Goal: Task Accomplishment & Management: Complete application form

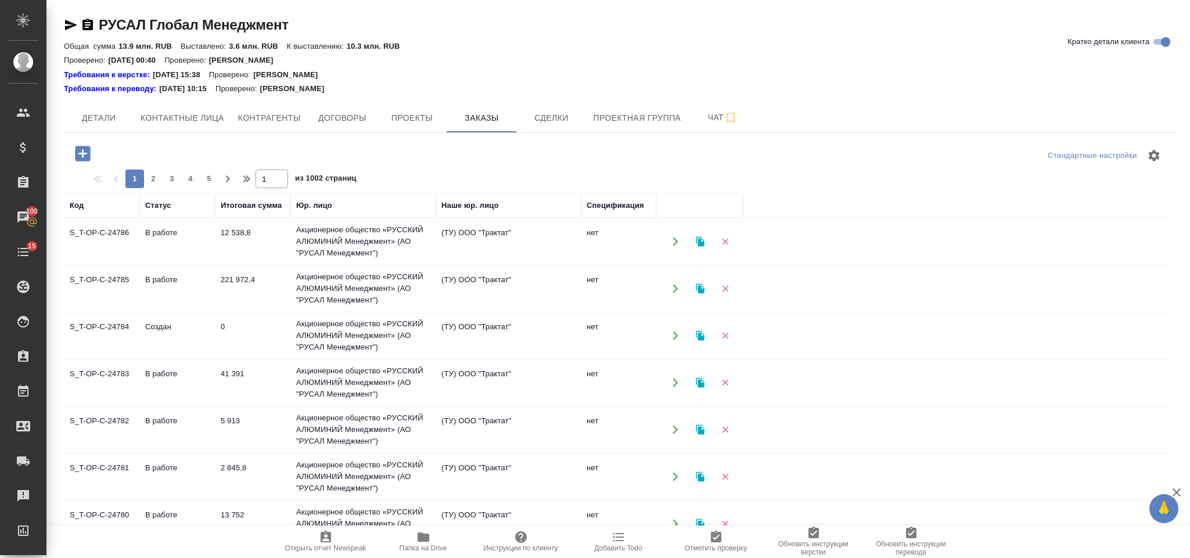
click at [413, 243] on td "Акционерное общество «РУССКИЙ АЛЮМИНИЙ Менеджмент» (АО "РУСАЛ Менеджмент")" at bounding box center [362, 241] width 145 height 46
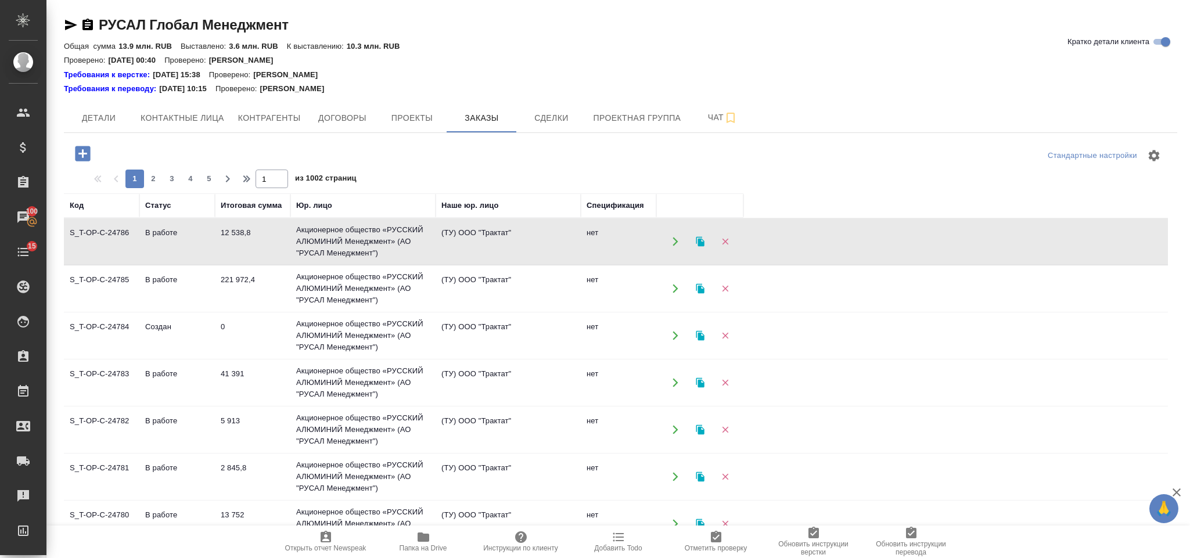
click at [413, 243] on td "Акционерное общество «РУССКИЙ АЛЮМИНИЙ Менеджмент» (АО "РУСАЛ Менеджмент")" at bounding box center [362, 241] width 145 height 46
click at [91, 150] on icon "button" at bounding box center [83, 153] width 20 height 20
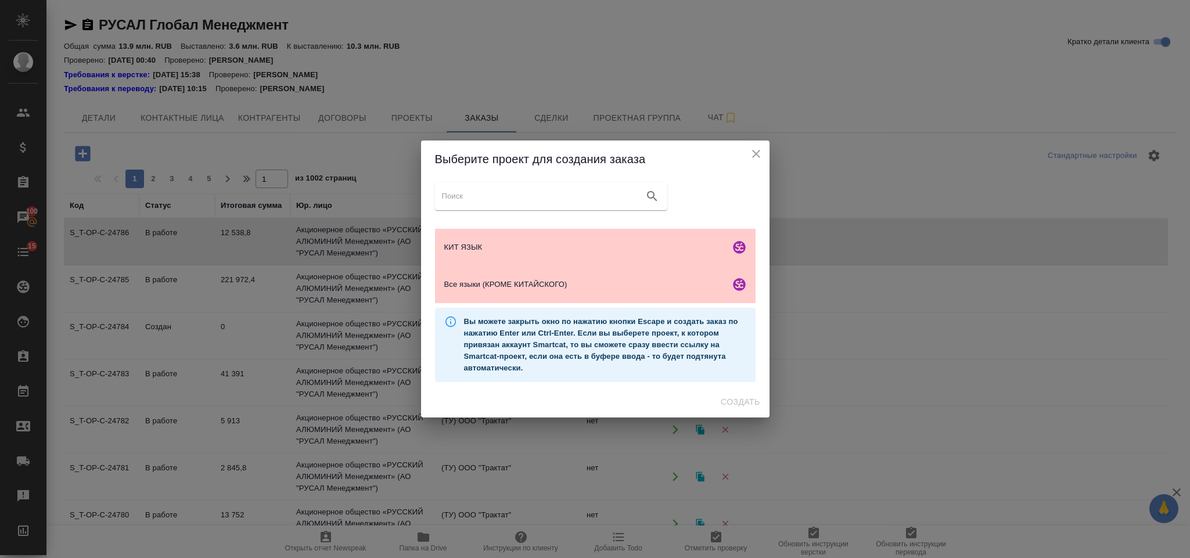
click at [763, 149] on button "close" at bounding box center [755, 153] width 17 height 17
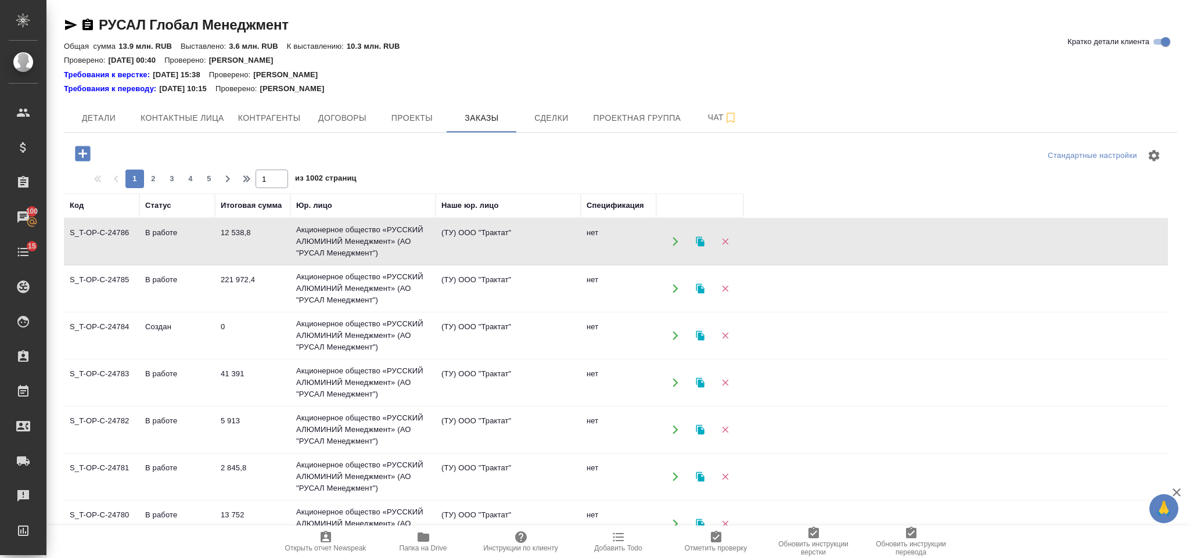
click at [329, 265] on td "Акционерное общество «РУССКИЙ АЛЮМИНИЙ Менеджмент» (АО "РУСАЛ Менеджмент")" at bounding box center [362, 241] width 145 height 46
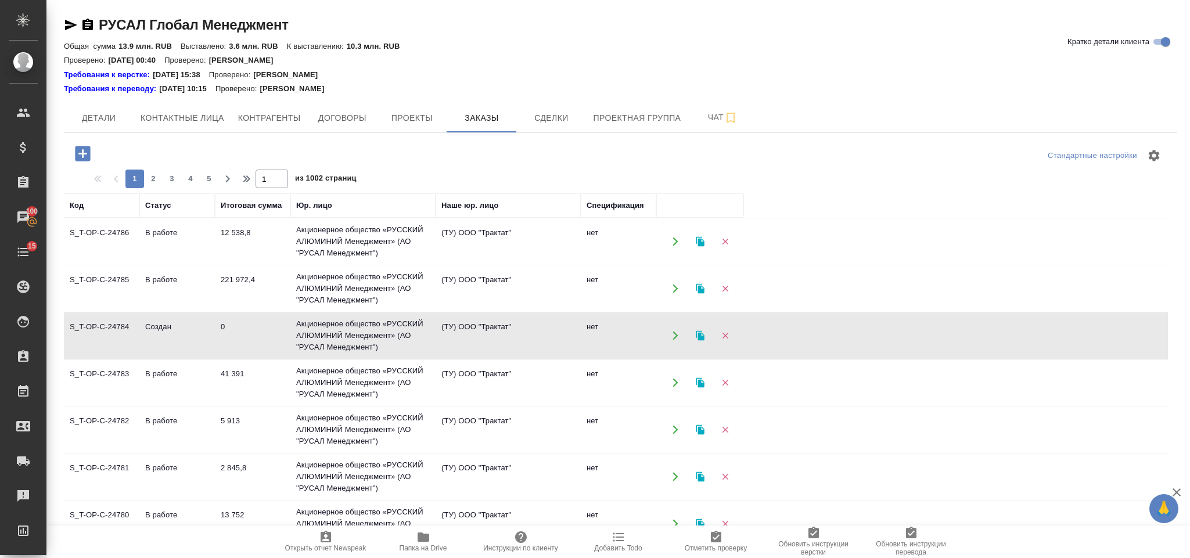
click at [329, 265] on td "Акционерное общество «РУССКИЙ АЛЮМИНИЙ Менеджмент» (АО "РУСАЛ Менеджмент")" at bounding box center [362, 241] width 145 height 46
click at [84, 152] on icon "button" at bounding box center [82, 153] width 15 height 15
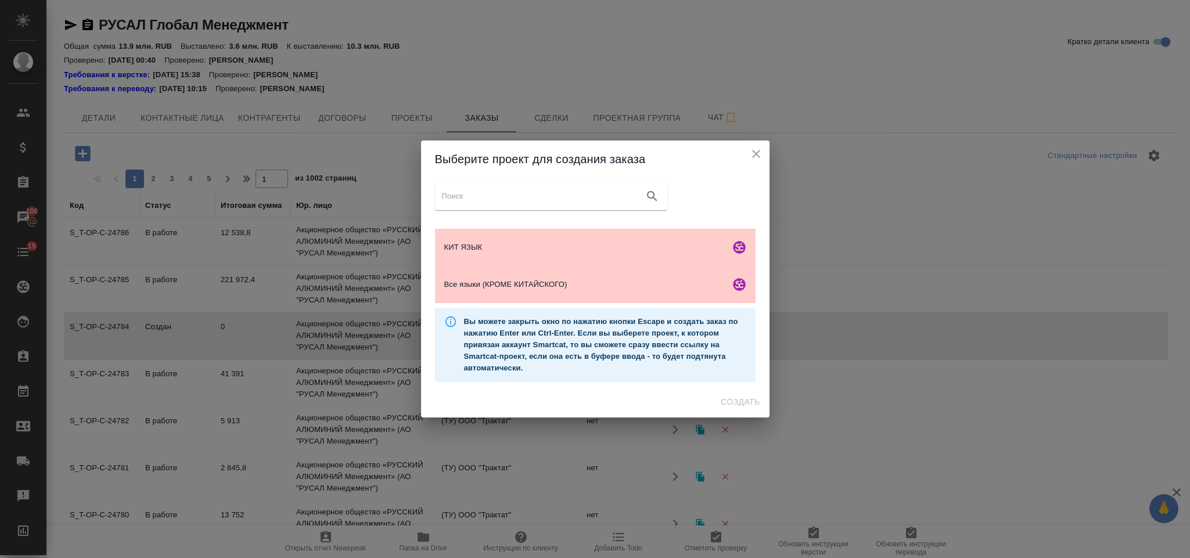
click at [750, 157] on icon "close" at bounding box center [756, 154] width 14 height 14
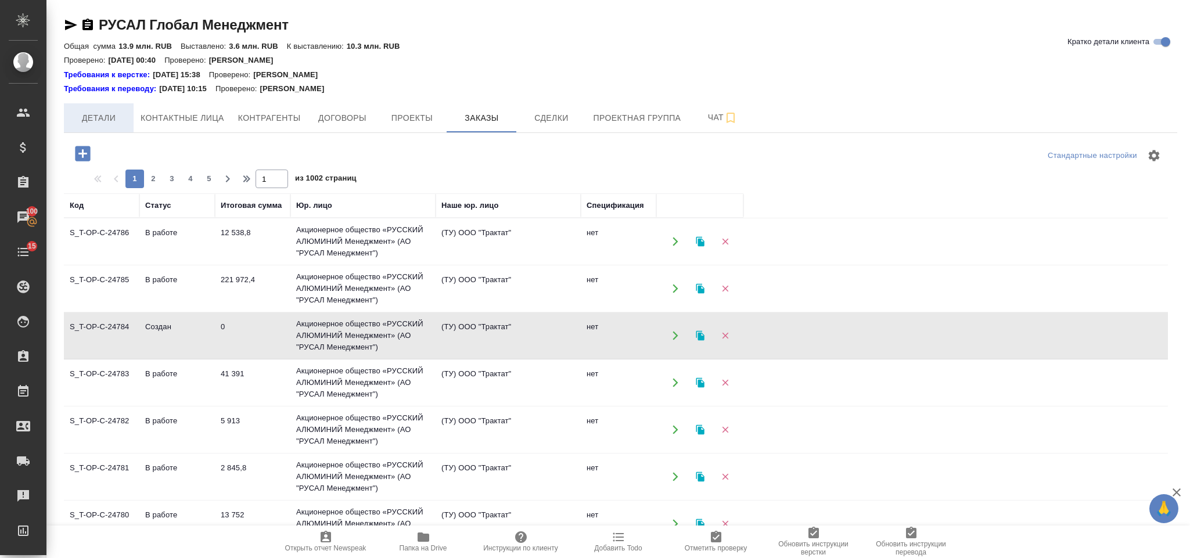
click at [108, 126] on button "Детали" at bounding box center [99, 117] width 70 height 29
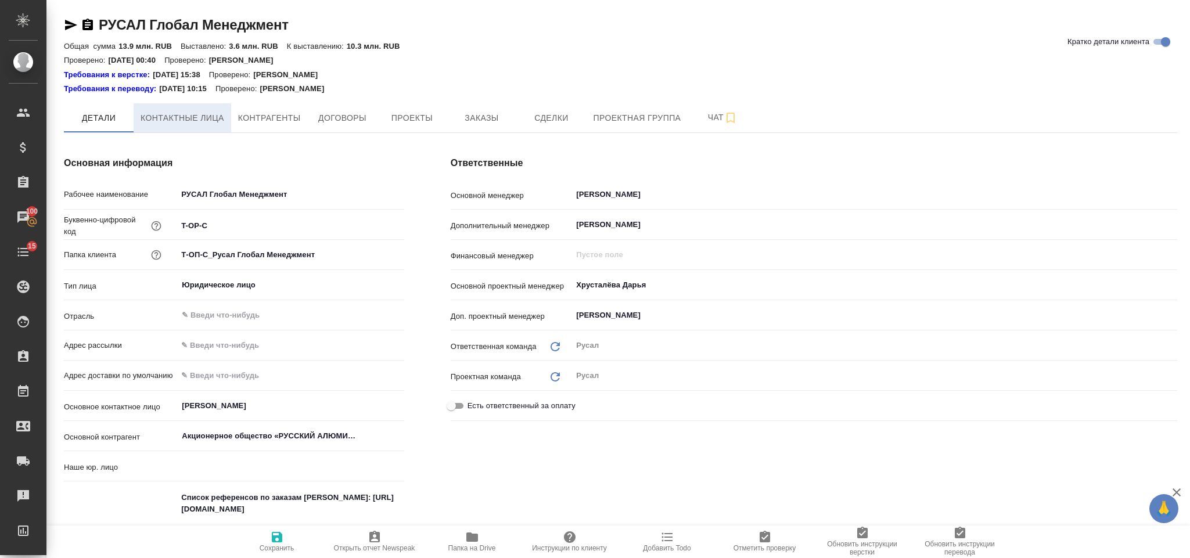
type input "(ТУ) ООО "Трактат""
type textarea "x"
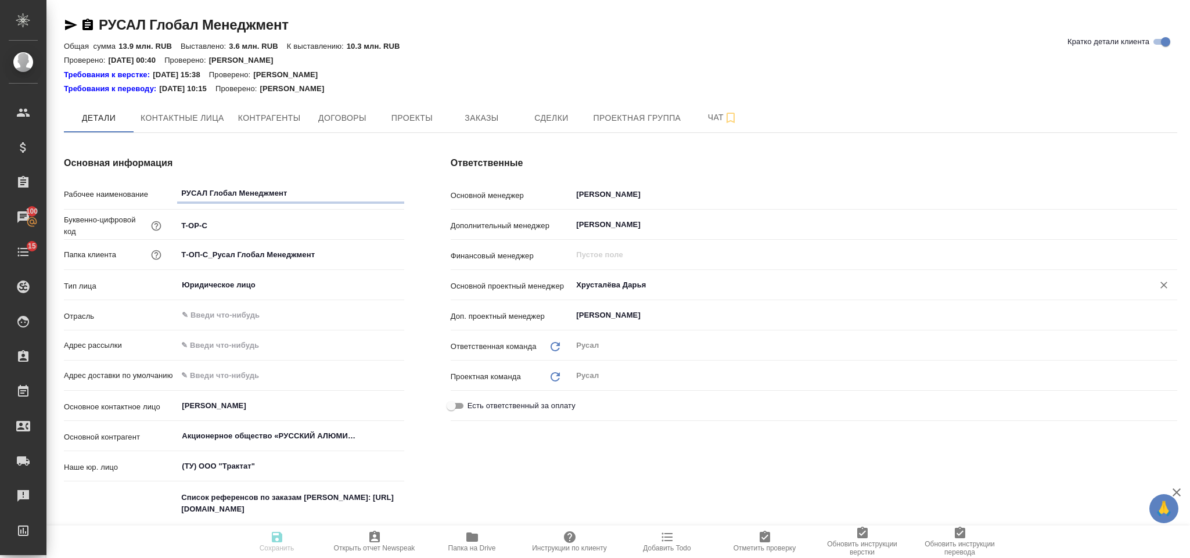
type textarea "x"
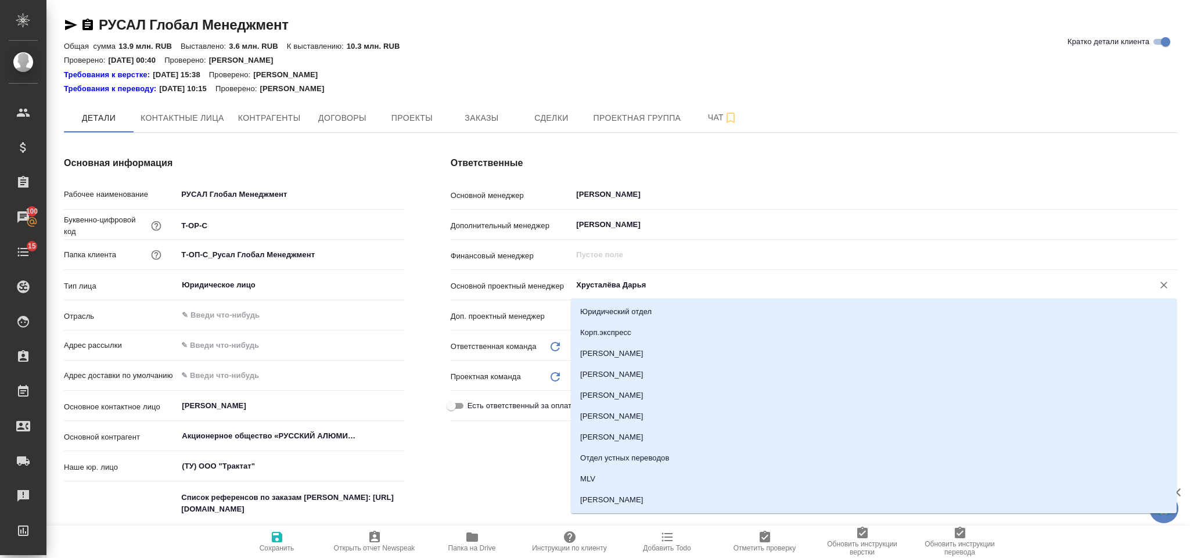
click at [624, 291] on input "Хрусталёва Дарья" at bounding box center [855, 285] width 560 height 14
type textarea "x"
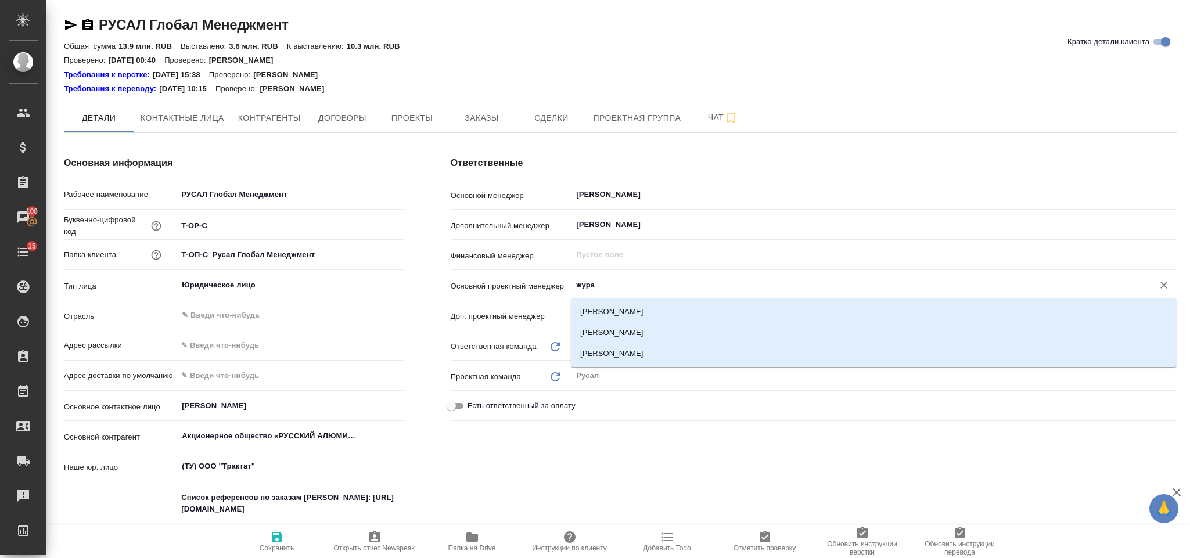
type input "журав"
click at [627, 359] on li "[PERSON_NAME]" at bounding box center [874, 353] width 606 height 21
type textarea "x"
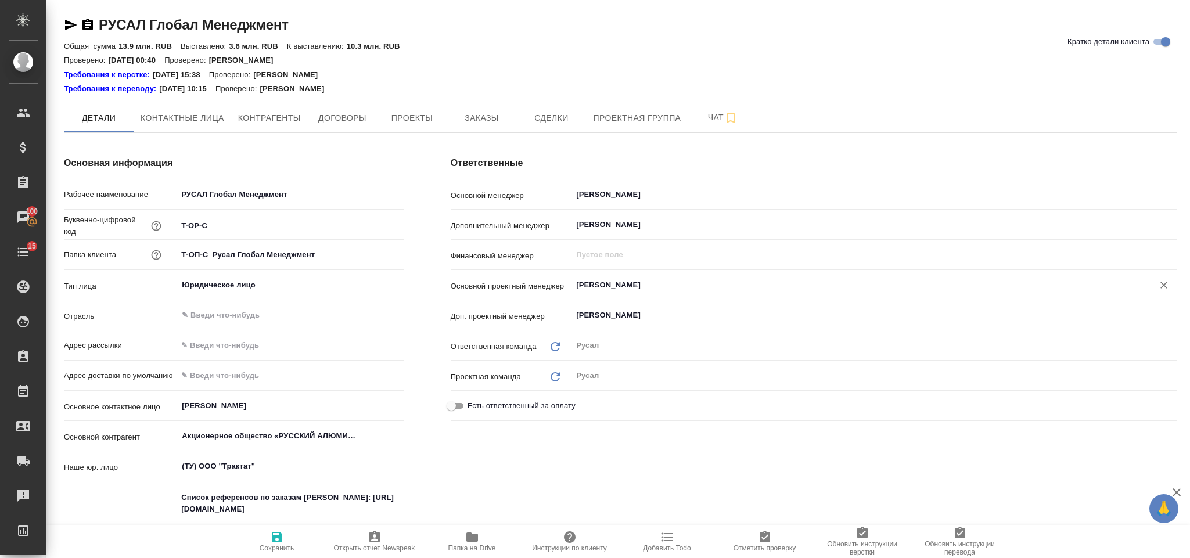
type input "[PERSON_NAME]"
click at [274, 539] on icon "button" at bounding box center [277, 537] width 10 height 10
type textarea "x"
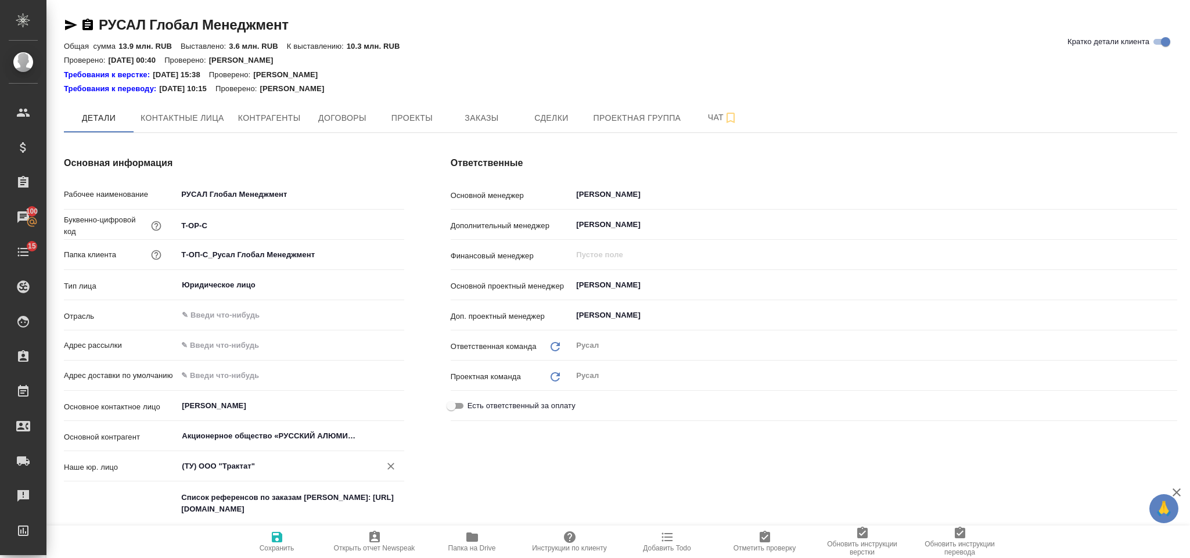
type textarea "x"
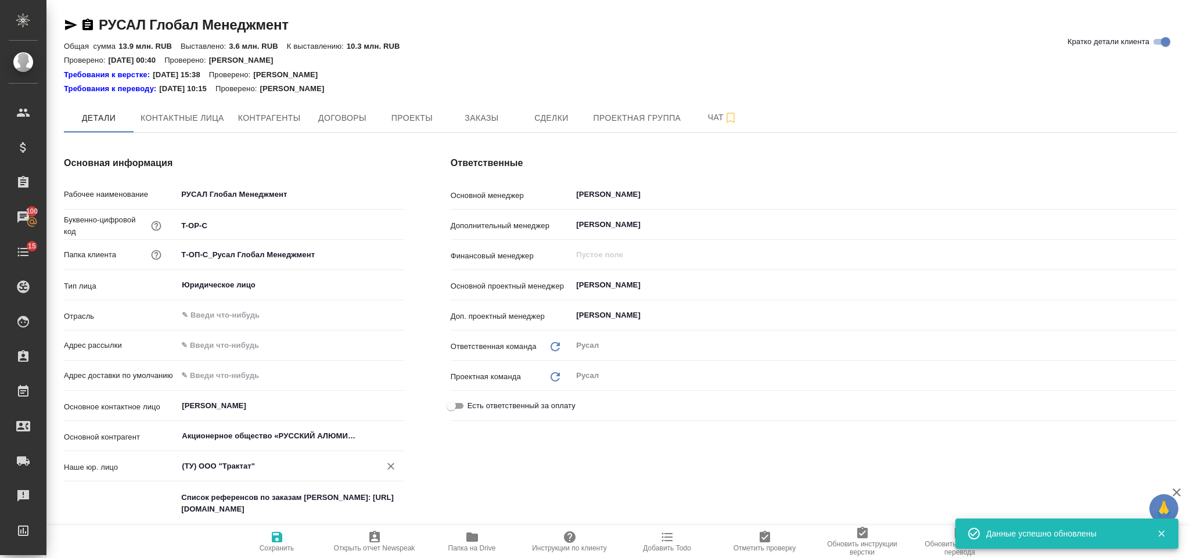
type textarea "x"
click at [487, 103] on button "Заказы" at bounding box center [481, 117] width 70 height 29
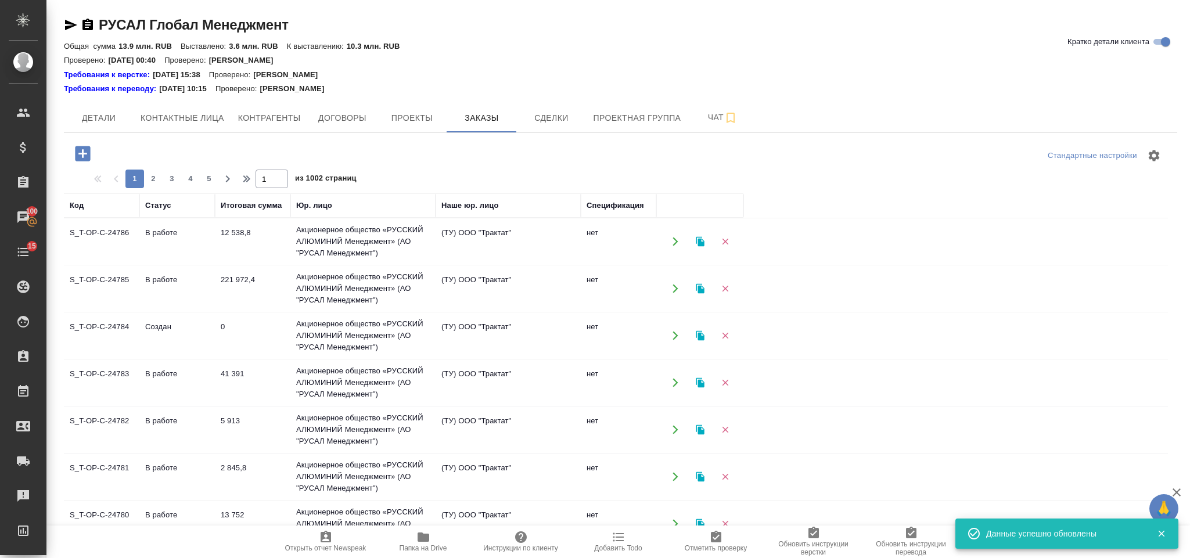
click at [84, 153] on icon "button" at bounding box center [83, 153] width 20 height 20
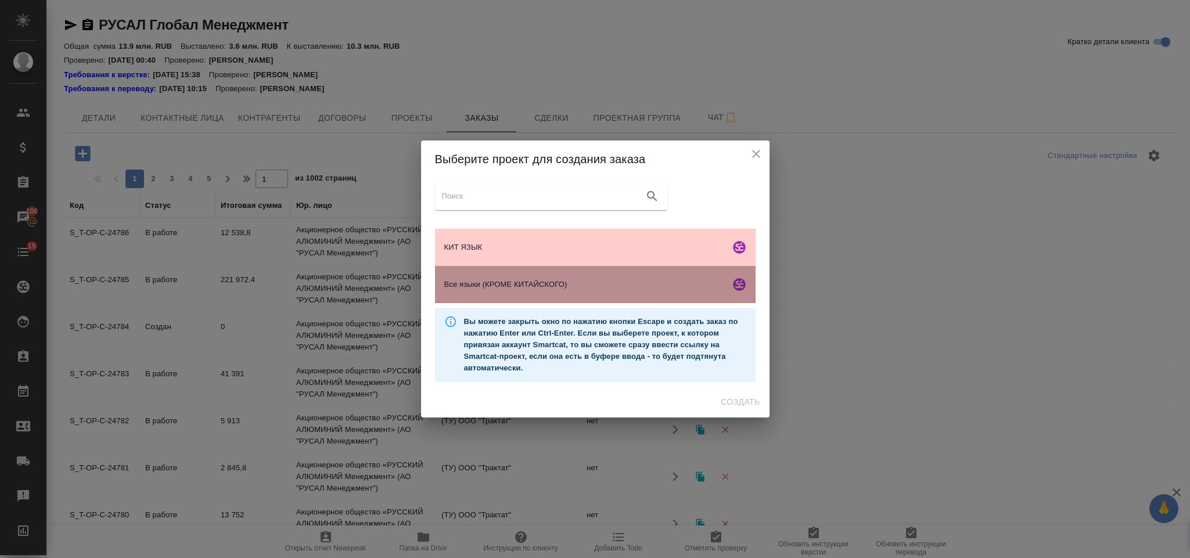
click at [466, 278] on div "Все языки (КРОМЕ КИТАЙСКОГО)" at bounding box center [595, 284] width 320 height 37
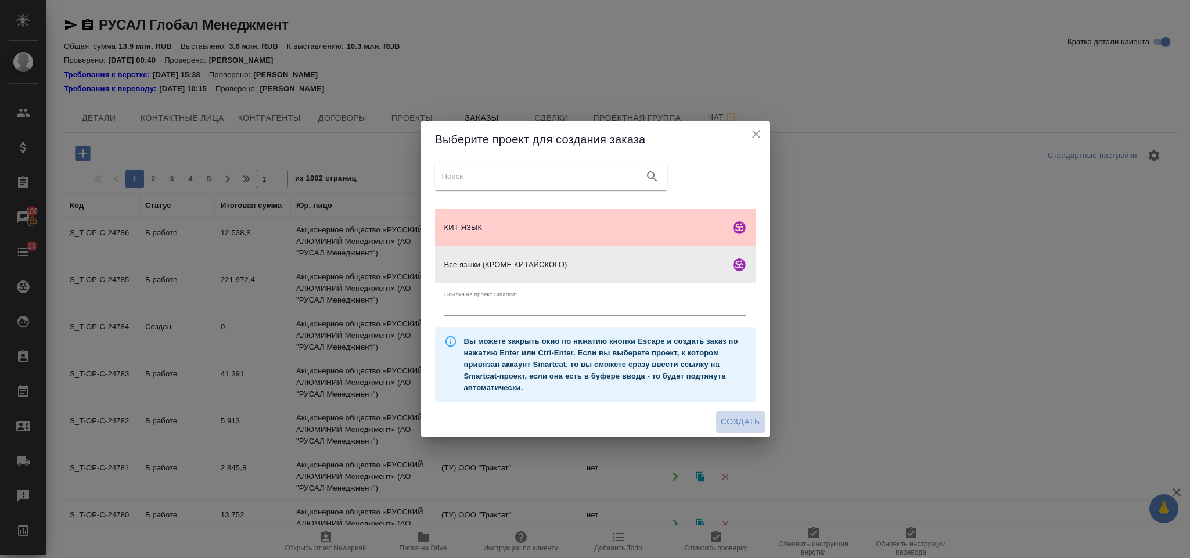
click at [725, 430] on button "Создать" at bounding box center [740, 421] width 48 height 21
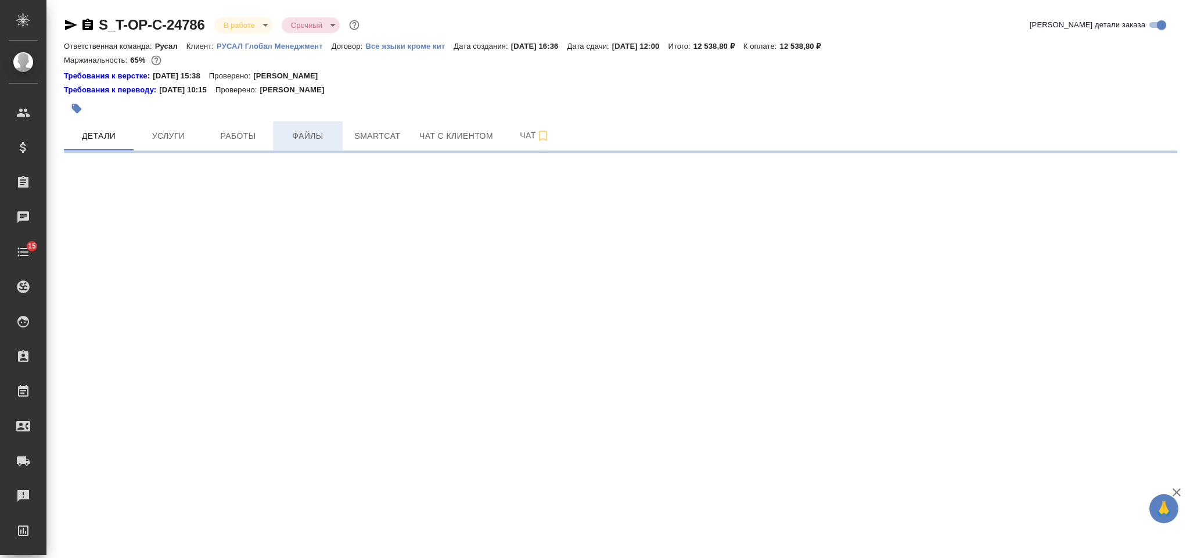
select select "RU"
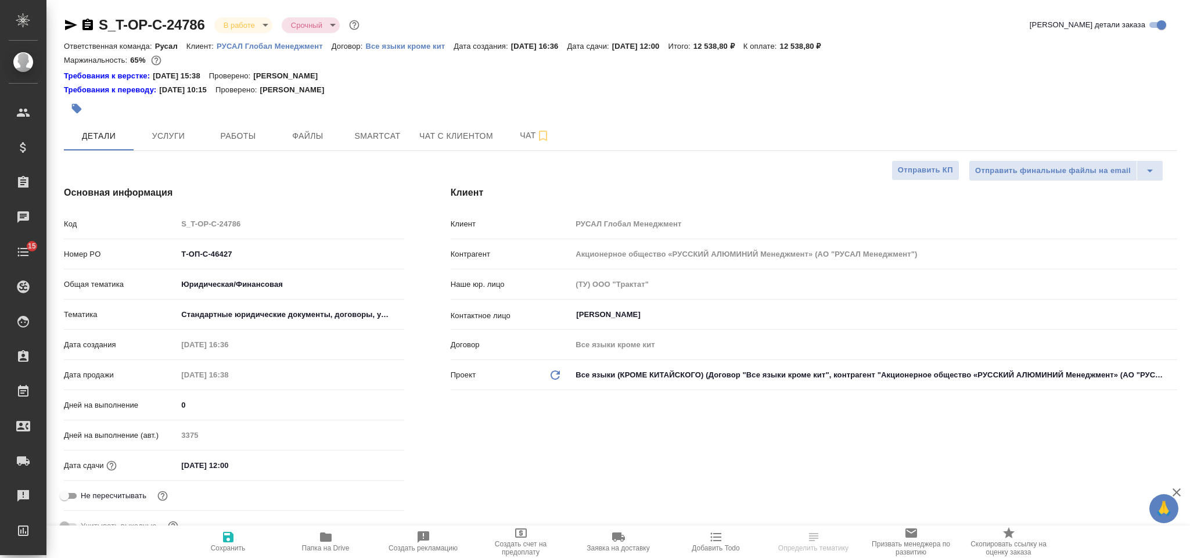
type input "Хрусталёва Дарья"
type input "[PERSON_NAME]"
click at [88, 23] on icon "button" at bounding box center [87, 25] width 10 height 12
type textarea "x"
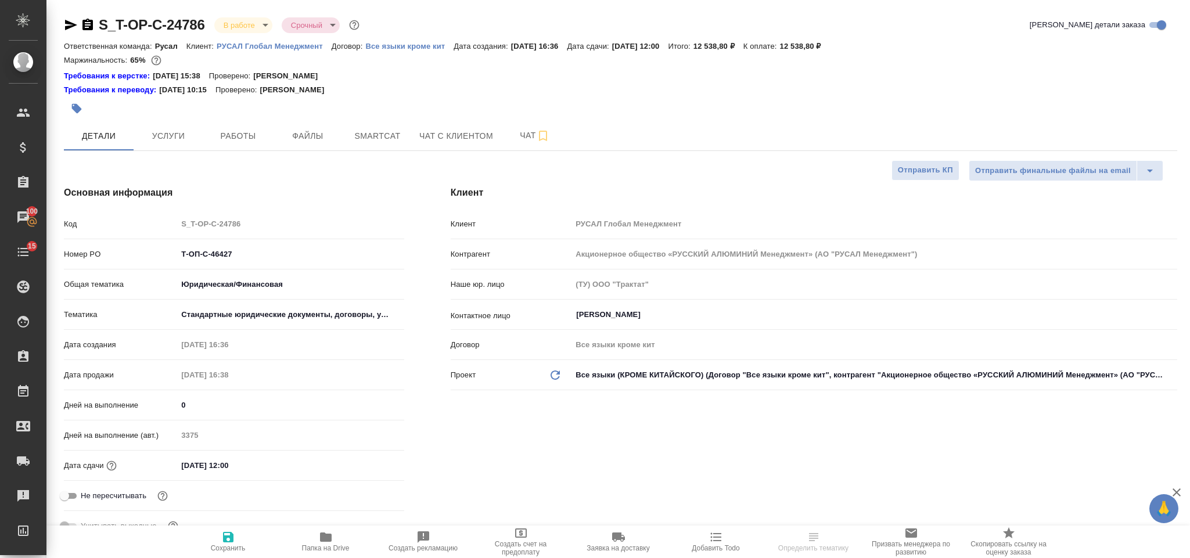
type textarea "x"
select select "RU"
type textarea "x"
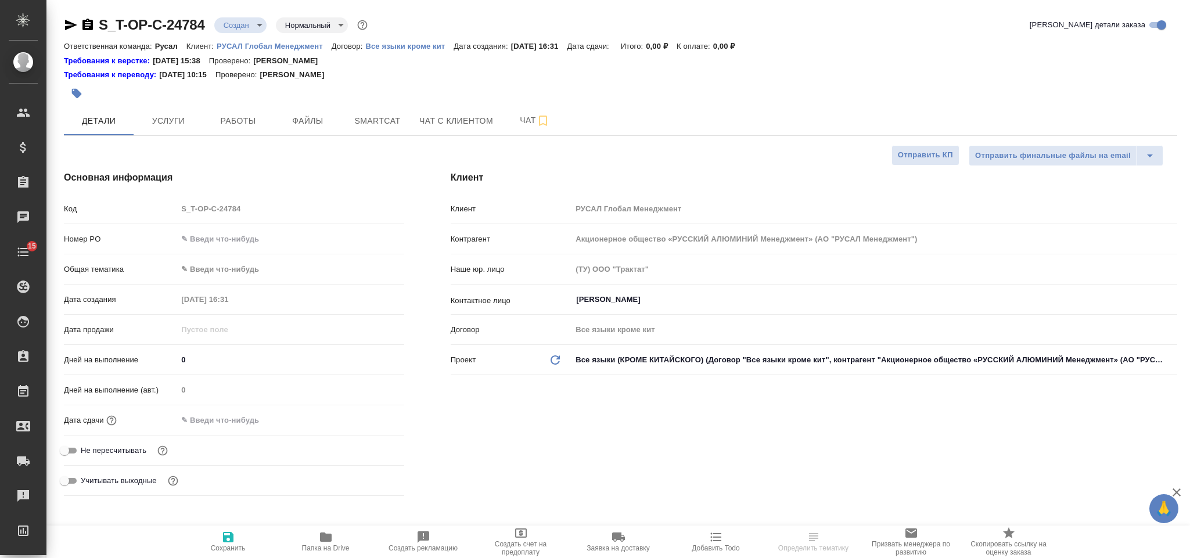
select select "RU"
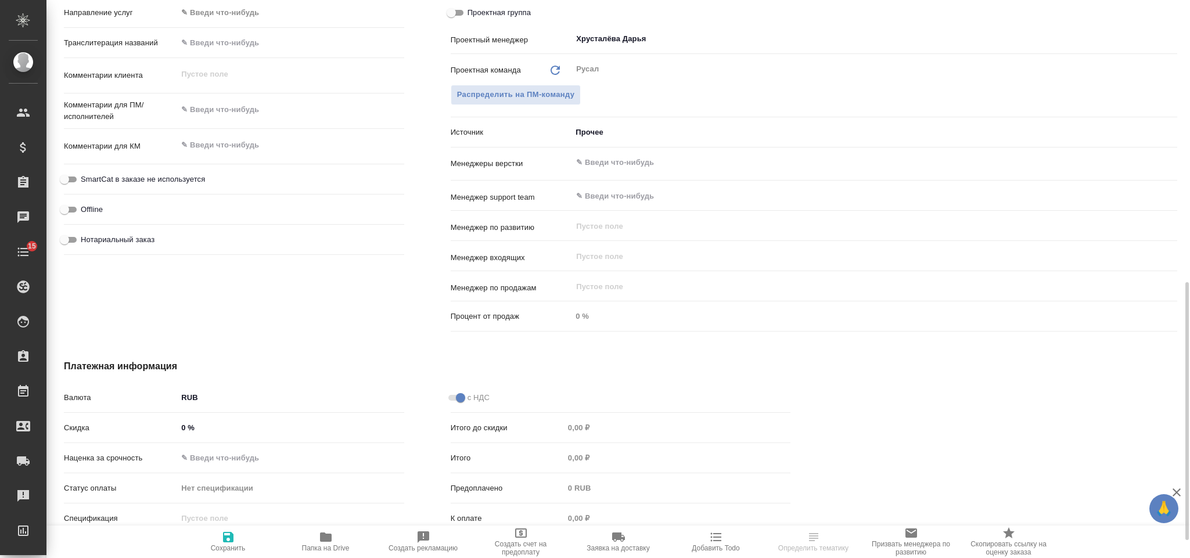
scroll to position [261, 0]
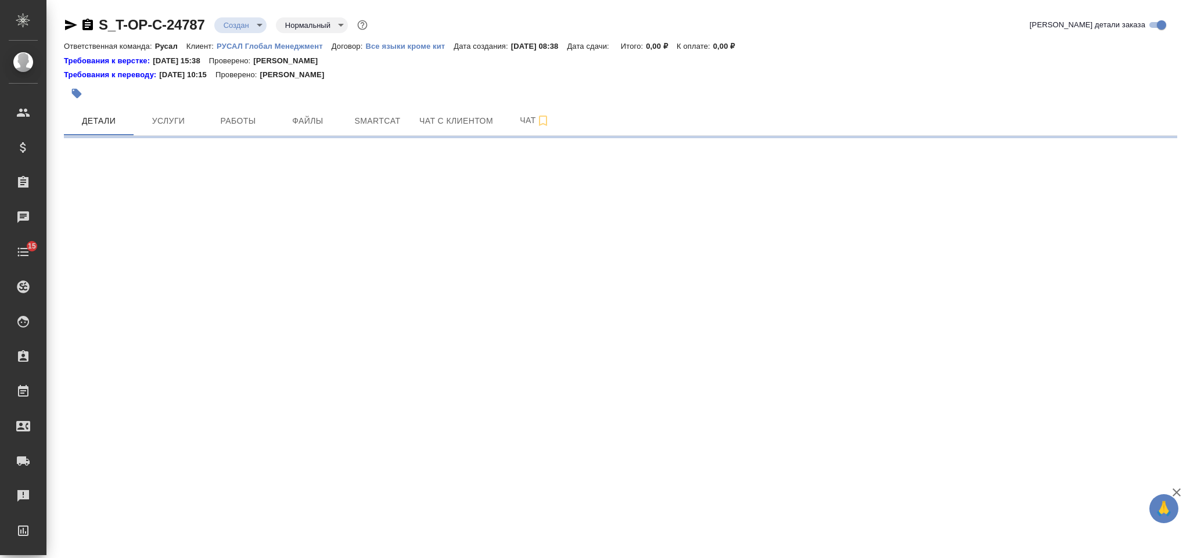
select select "RU"
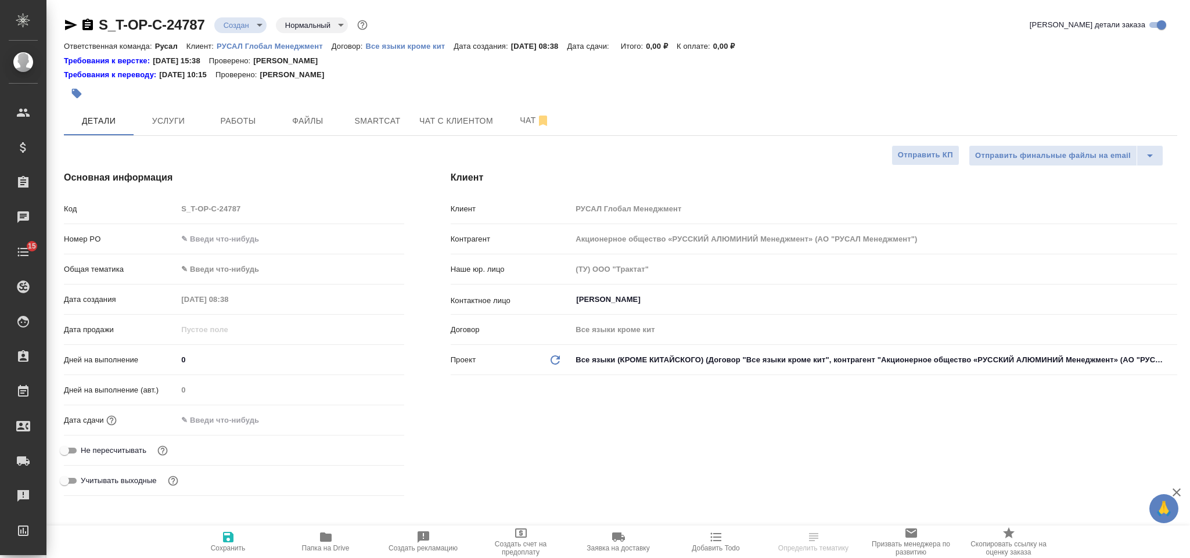
type textarea "x"
click at [268, 229] on div "Номер PO" at bounding box center [234, 239] width 340 height 20
click at [276, 246] on input "text" at bounding box center [290, 238] width 226 height 17
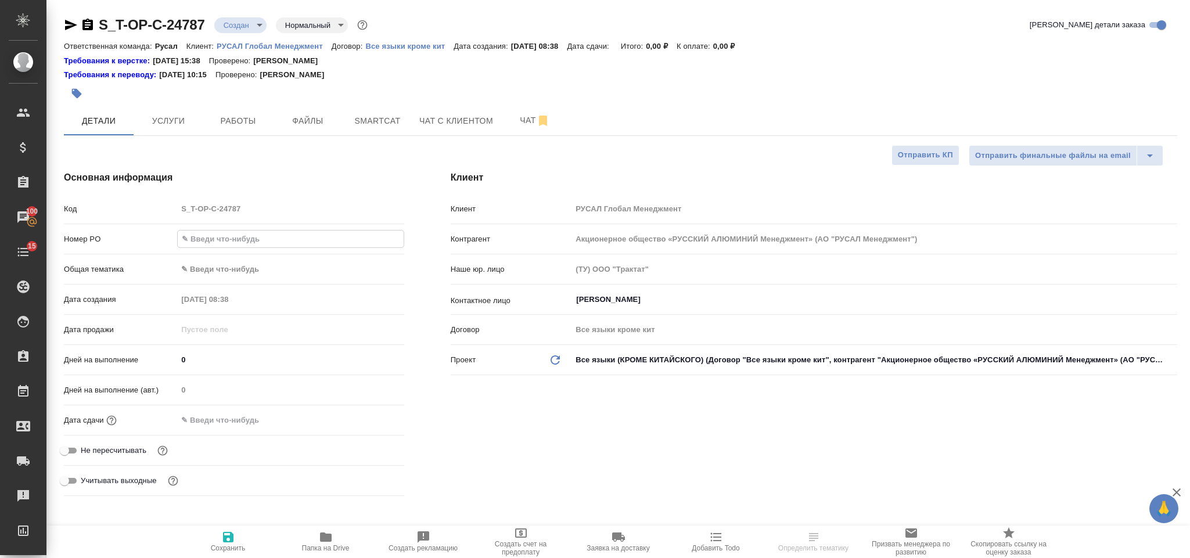
paste input "Т-ОП-С-46424"
type input "Т-ОП-С-46424"
type textarea "x"
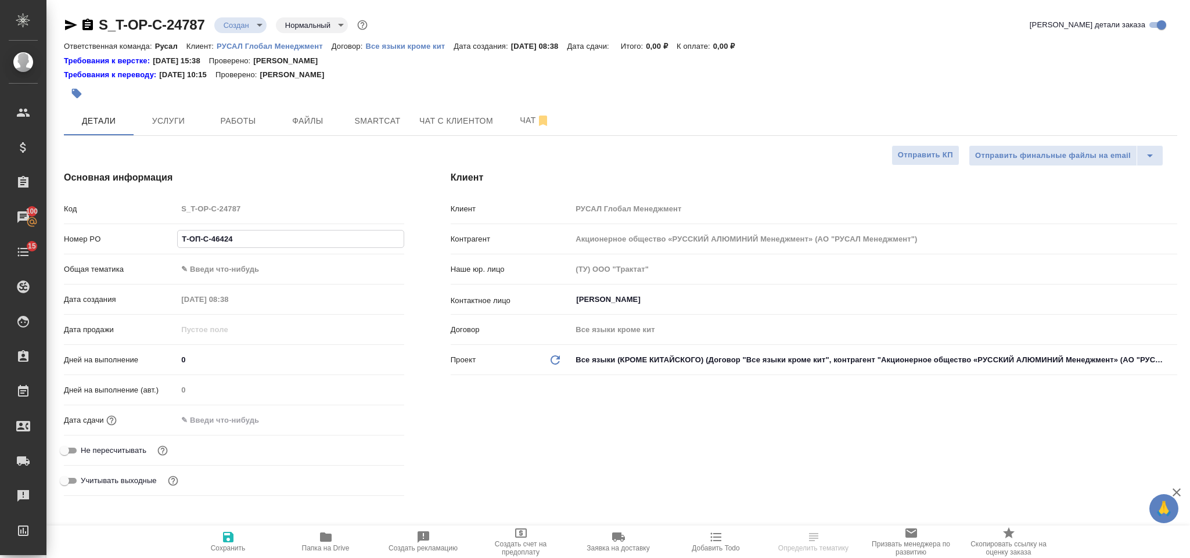
type input "Т-ОП-С-46424"
click at [270, 267] on body "🙏 .cls-1 fill:#fff; AWATERA Gorlenko Yuliua Клиенты Спецификации Заказы 100 Чат…" at bounding box center [595, 279] width 1190 height 558
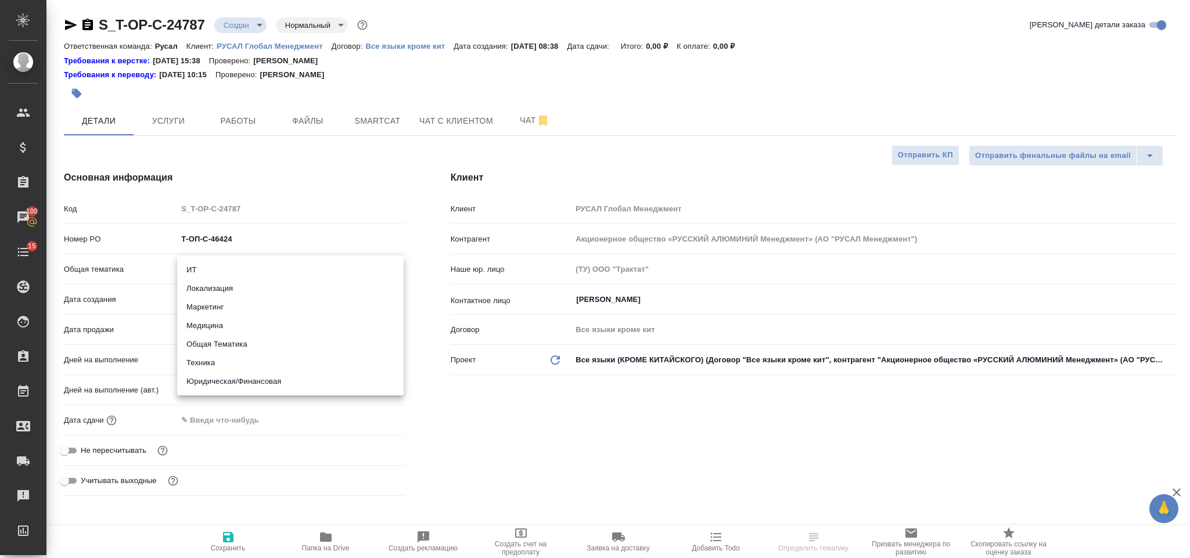
click at [271, 359] on li "Техника" at bounding box center [290, 363] width 226 height 19
type input "tech"
type textarea "x"
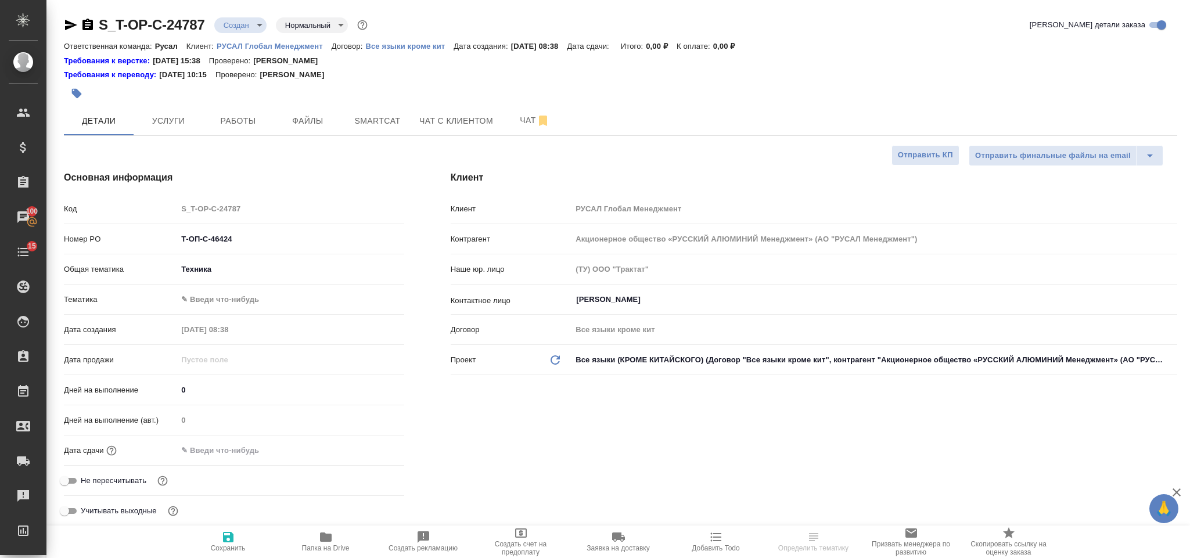
click at [232, 300] on body "🙏 .cls-1 fill:#fff; AWATERA Gorlenko Yuliua Клиенты Спецификации Заказы 100 Чат…" at bounding box center [595, 279] width 1190 height 558
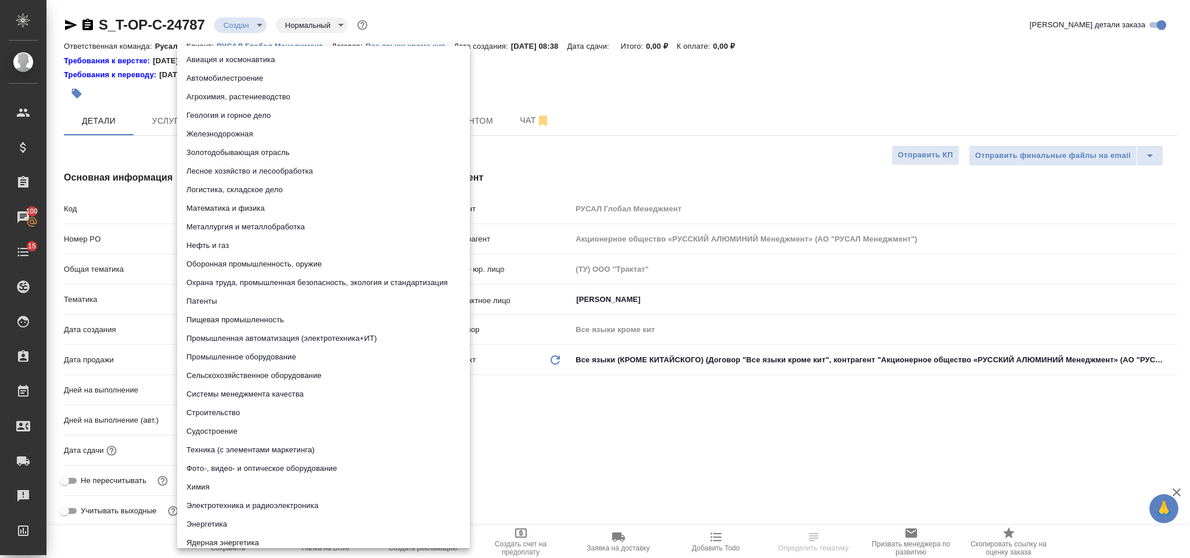
click at [251, 228] on li "Металлургия и металлобработка" at bounding box center [323, 227] width 293 height 19
type textarea "x"
type input "60014e23f7d9dc5f480a3cf8"
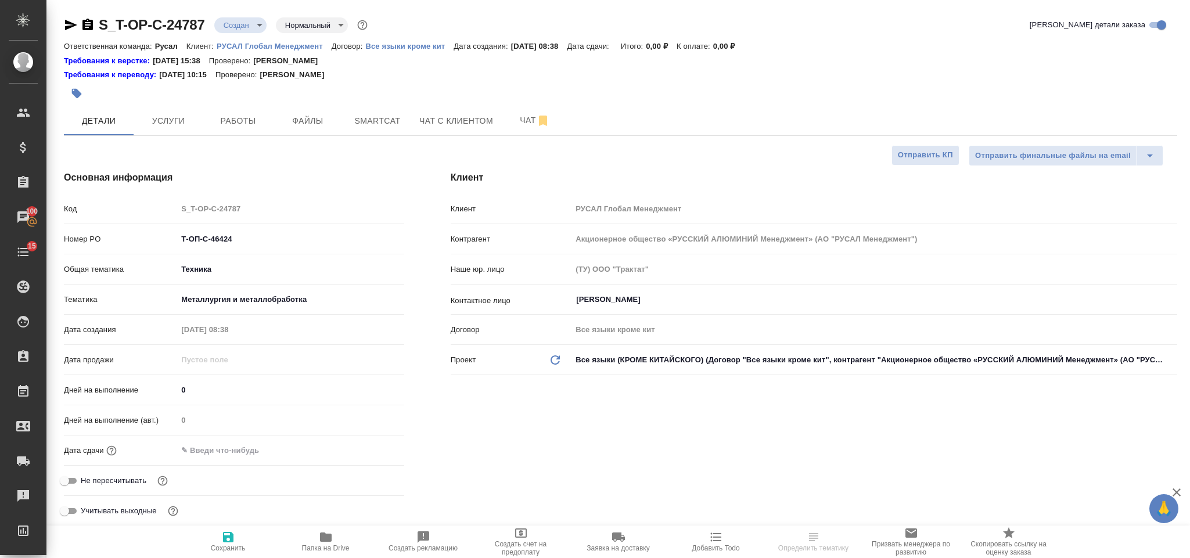
click at [225, 448] on div ".cls-1 fill:#fff; AWATERA Gorlenko Yuliua Клиенты Спецификации Заказы 100 Чаты …" at bounding box center [595, 279] width 1190 height 558
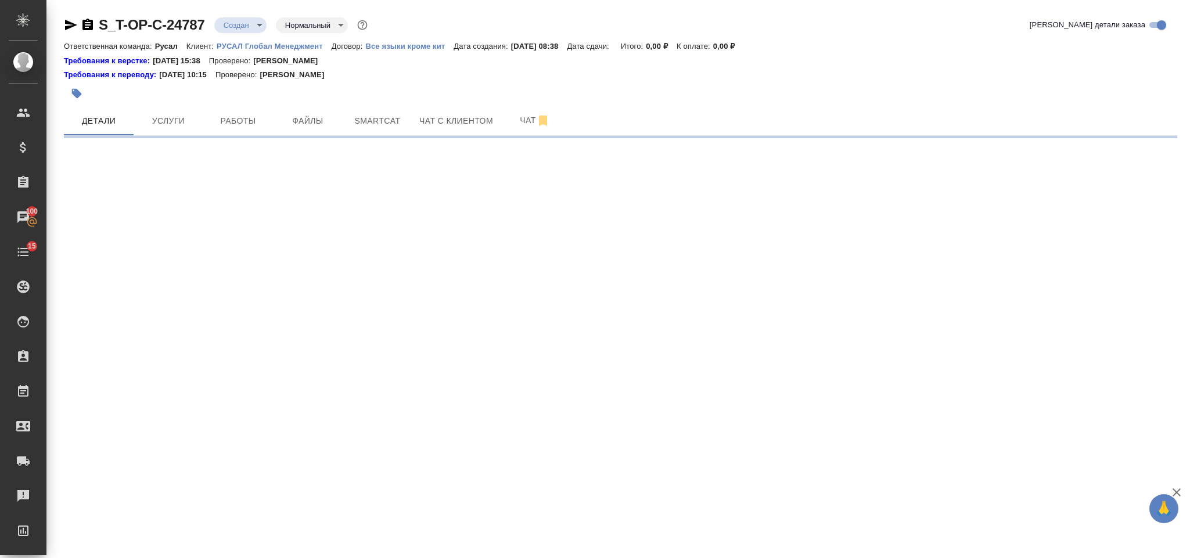
select select "RU"
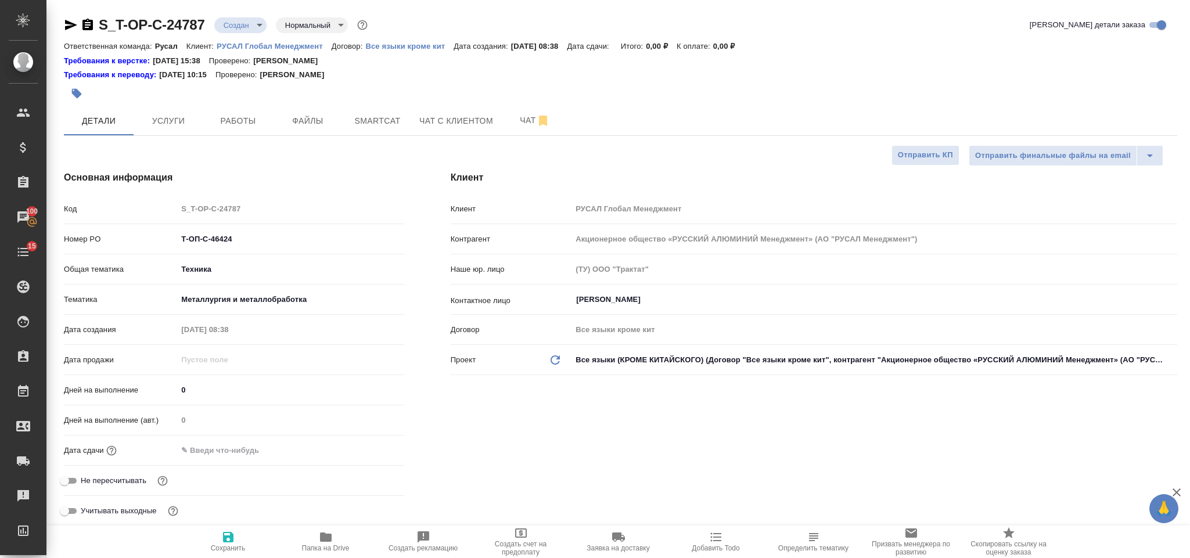
type textarea "x"
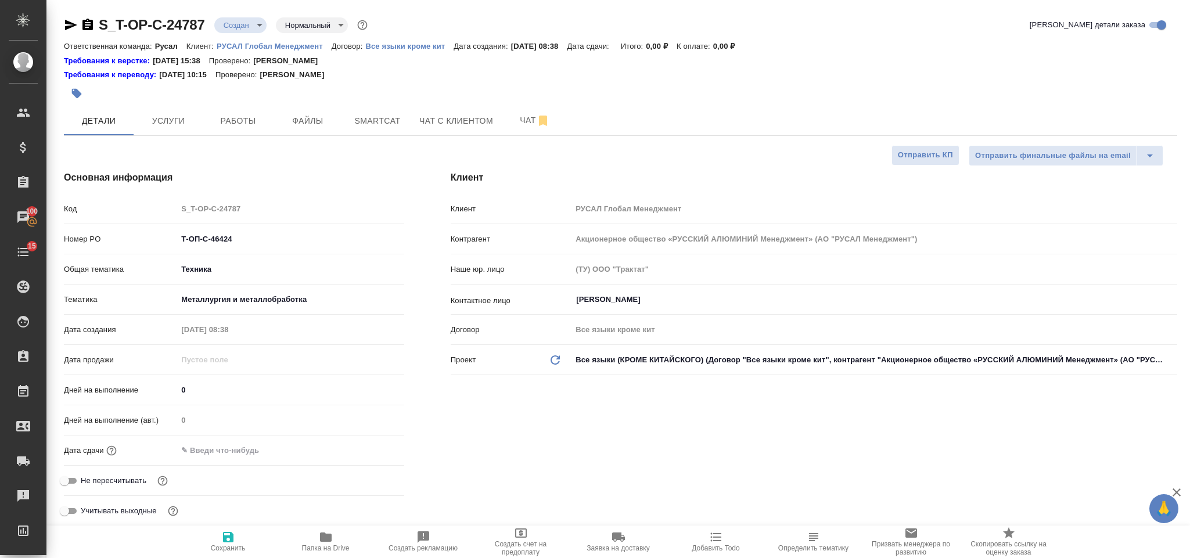
type textarea "x"
click at [257, 449] on input "text" at bounding box center [229, 450] width 102 height 17
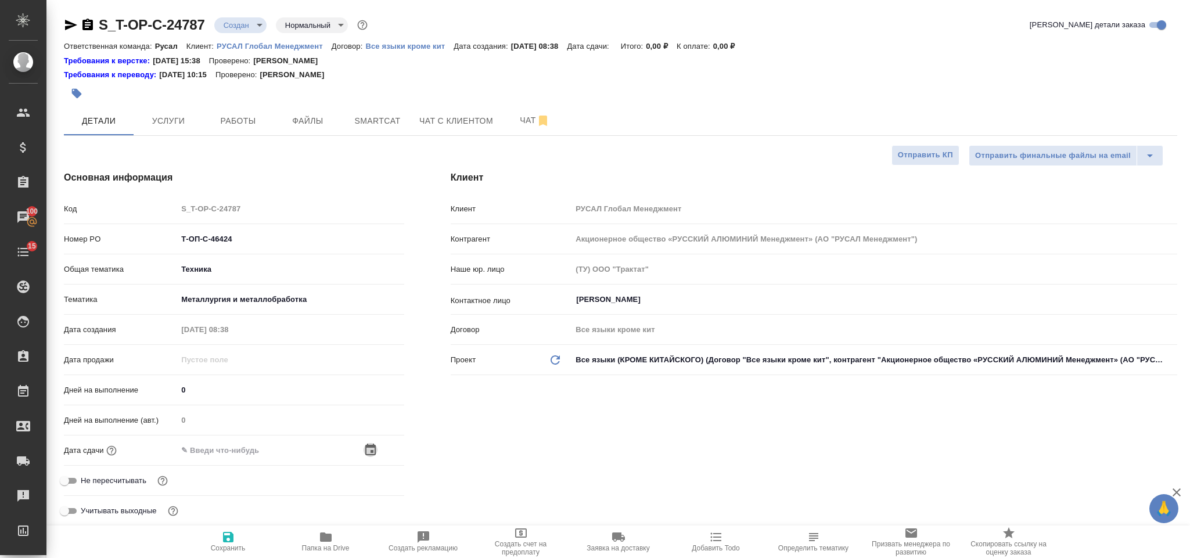
click at [369, 450] on icon "button" at bounding box center [370, 450] width 14 height 14
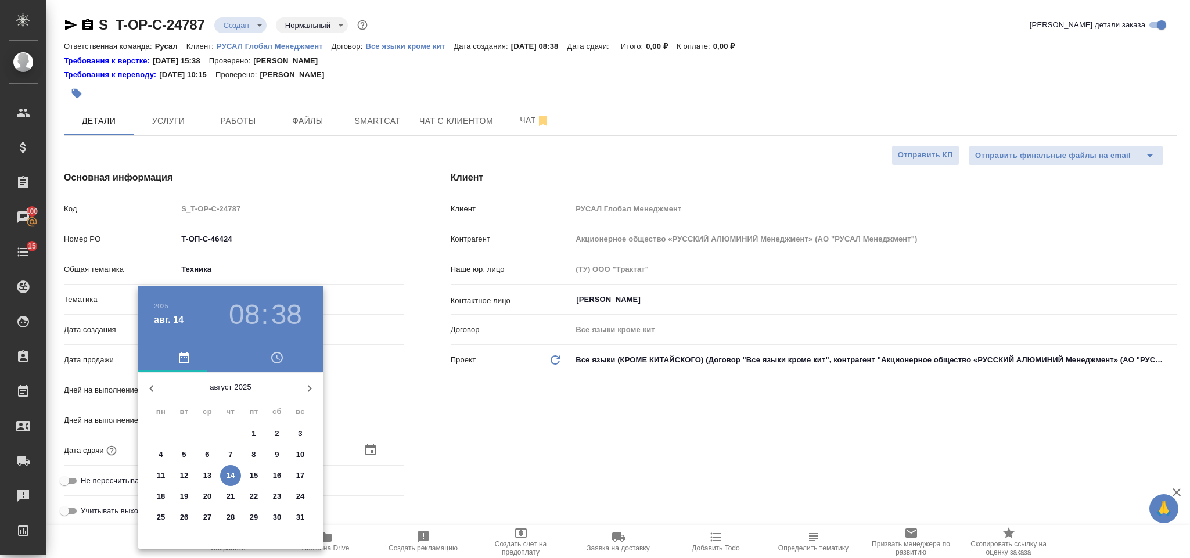
click at [166, 493] on span "18" at bounding box center [160, 497] width 21 height 12
type input "18.08.2025 08:38"
type textarea "x"
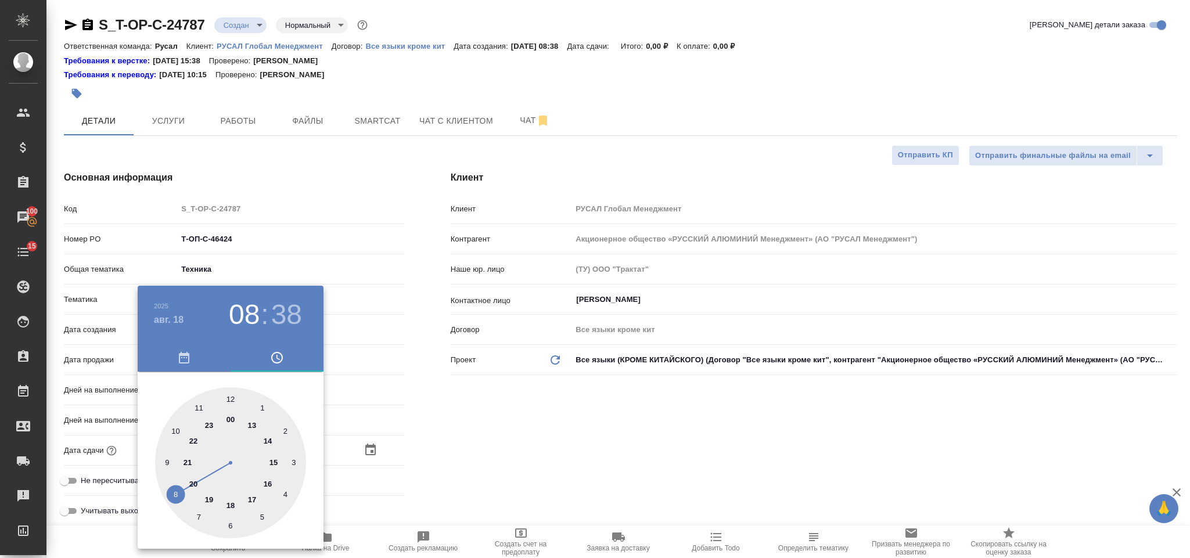
click at [272, 462] on div at bounding box center [230, 462] width 151 height 151
type input "18.08.2025 15:38"
type textarea "x"
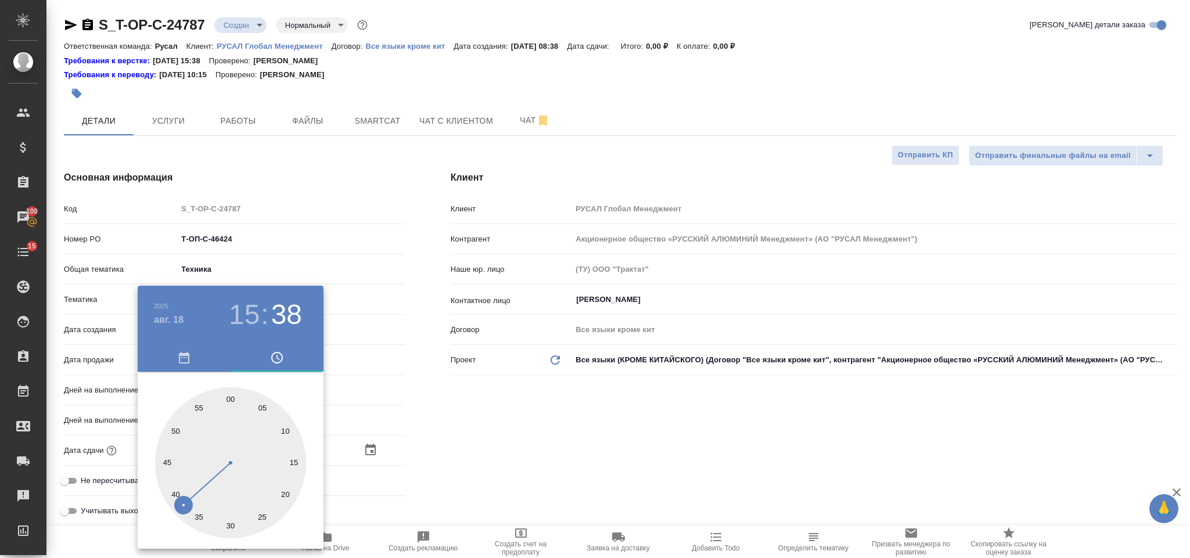
click at [230, 521] on div at bounding box center [230, 462] width 151 height 151
type input "18.08.2025 15:30"
type textarea "x"
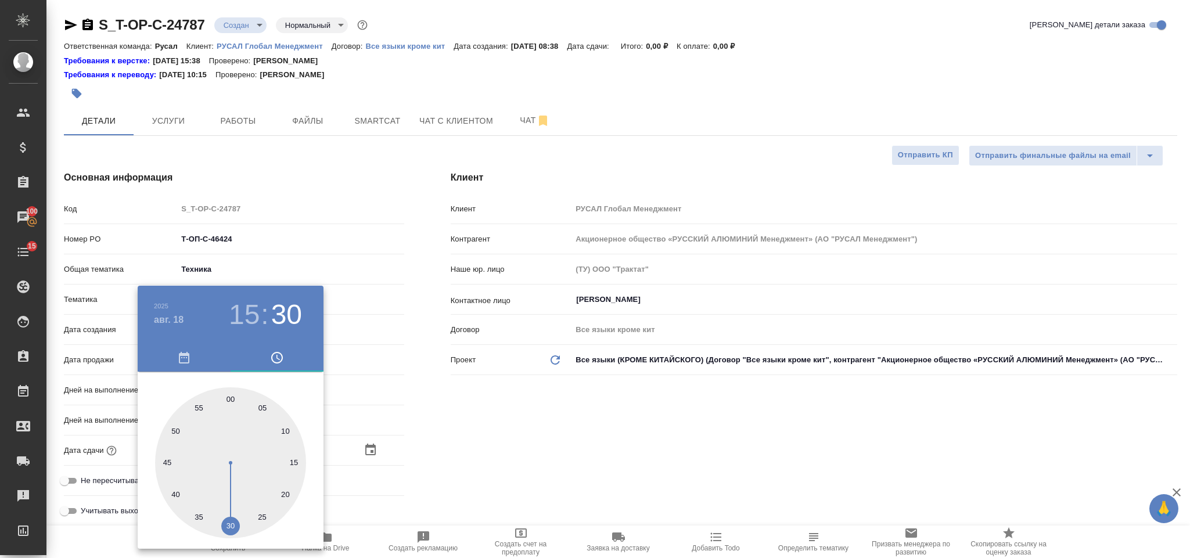
click at [510, 459] on div at bounding box center [595, 279] width 1190 height 558
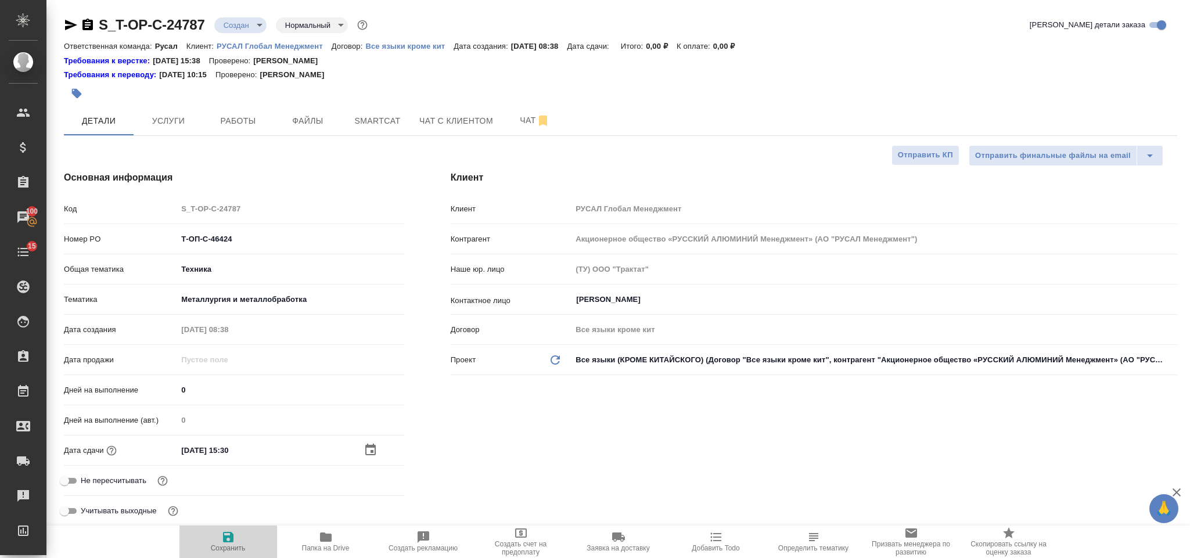
click at [244, 536] on span "Сохранить" at bounding box center [228, 541] width 84 height 22
type textarea "x"
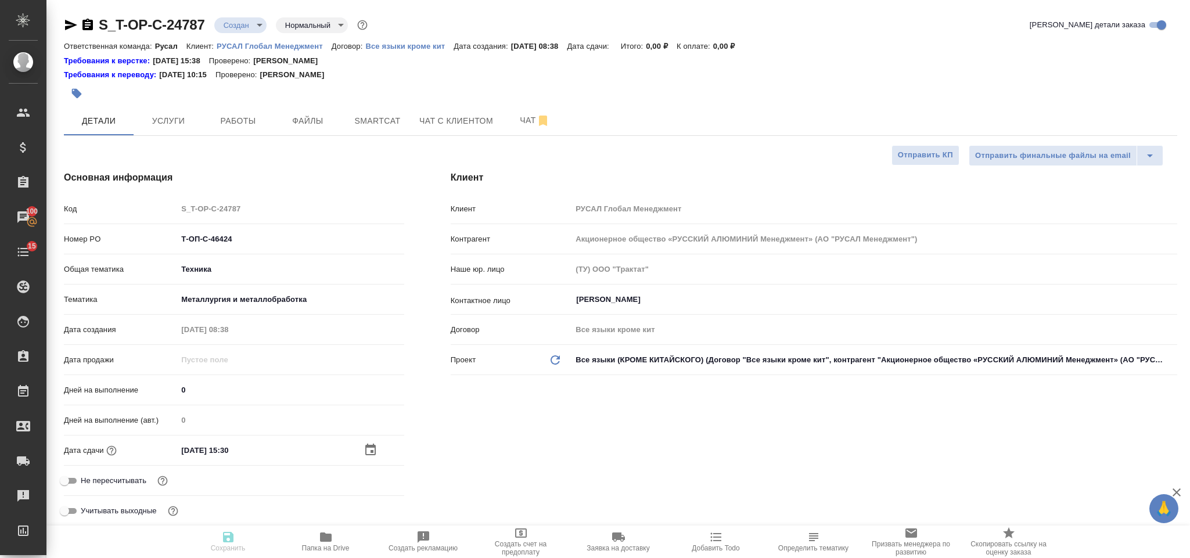
type textarea "x"
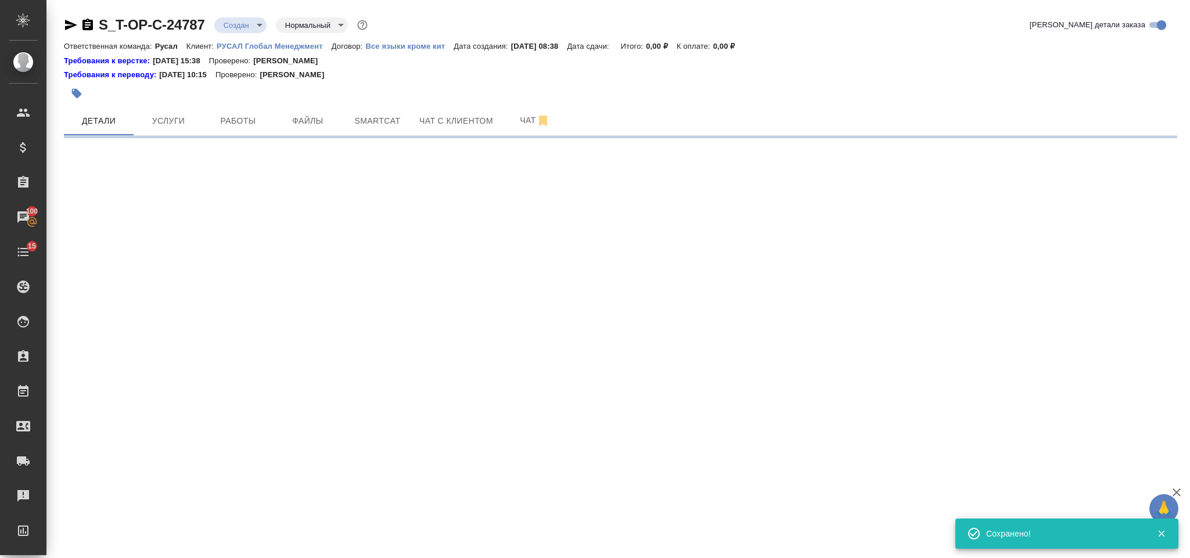
select select "RU"
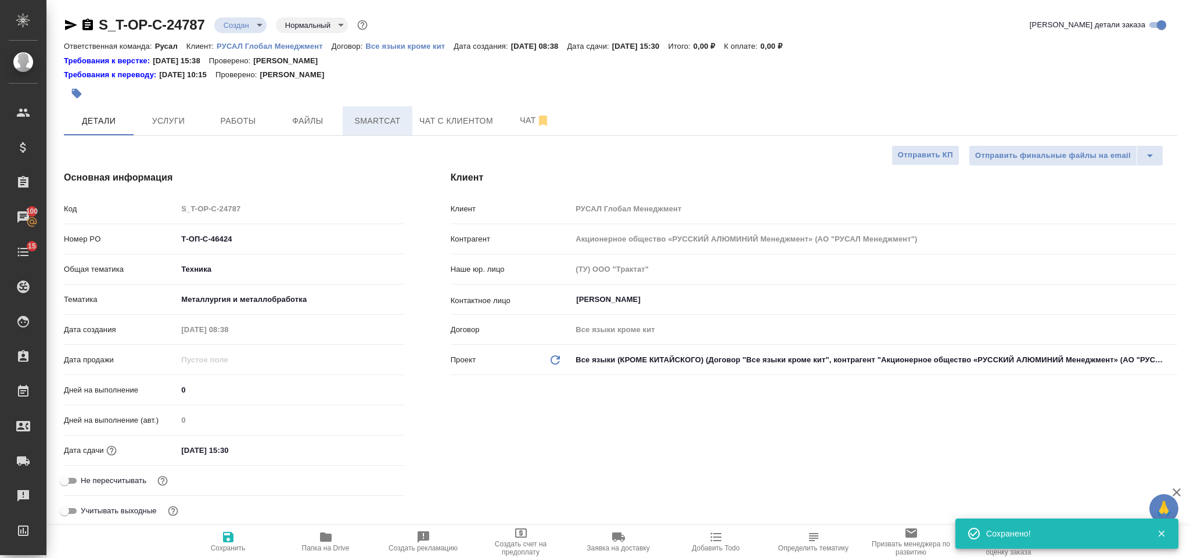
type textarea "x"
click at [315, 107] on button "Файлы" at bounding box center [308, 120] width 70 height 29
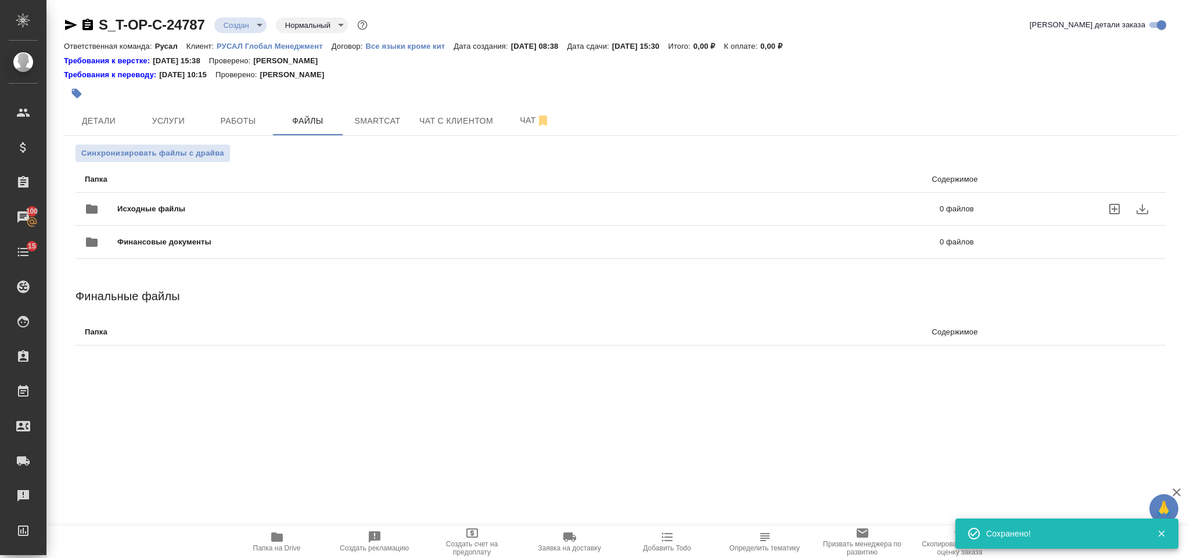
click at [232, 202] on div "Исходные файлы 0 файлов" at bounding box center [529, 209] width 889 height 28
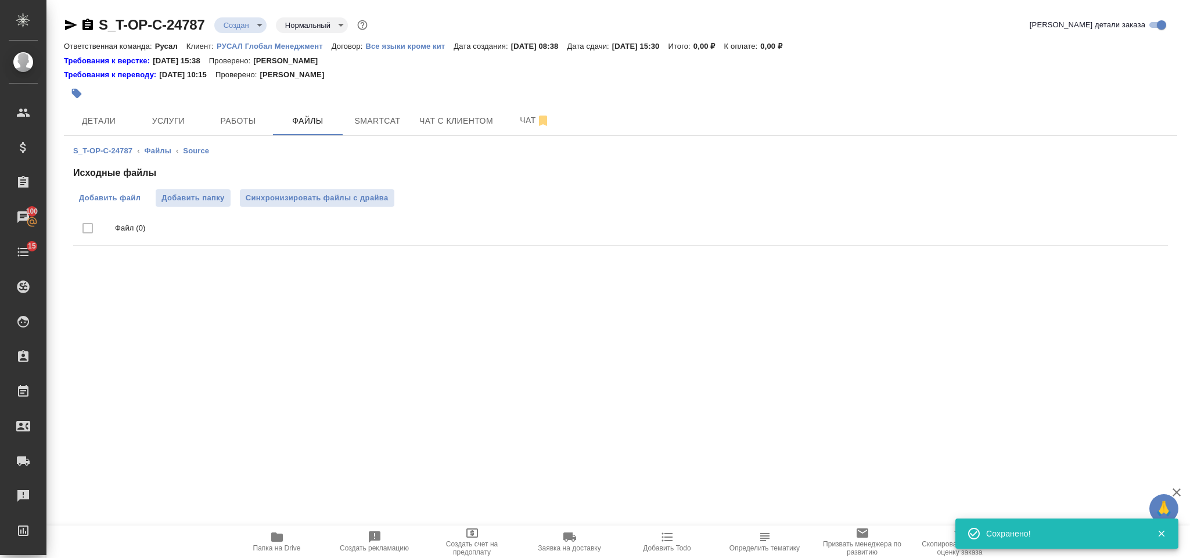
click at [131, 199] on span "Добавить файл" at bounding box center [110, 198] width 62 height 12
click at [0, 0] on input "Добавить файл" at bounding box center [0, 0] width 0 height 0
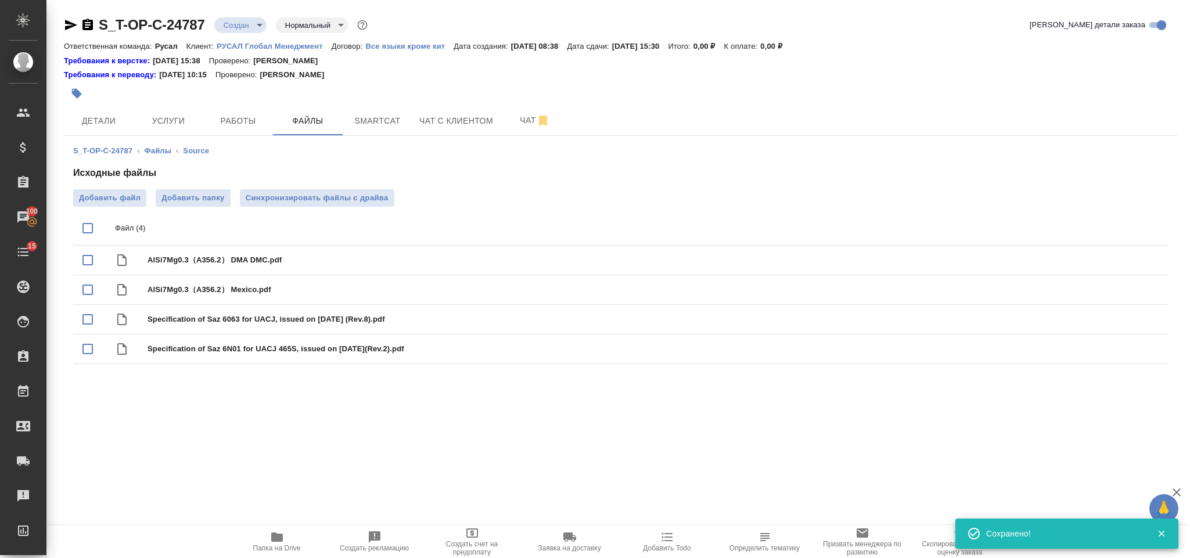
click at [174, 103] on div at bounding box center [435, 94] width 742 height 26
click at [180, 124] on span "Услуги" at bounding box center [168, 121] width 56 height 15
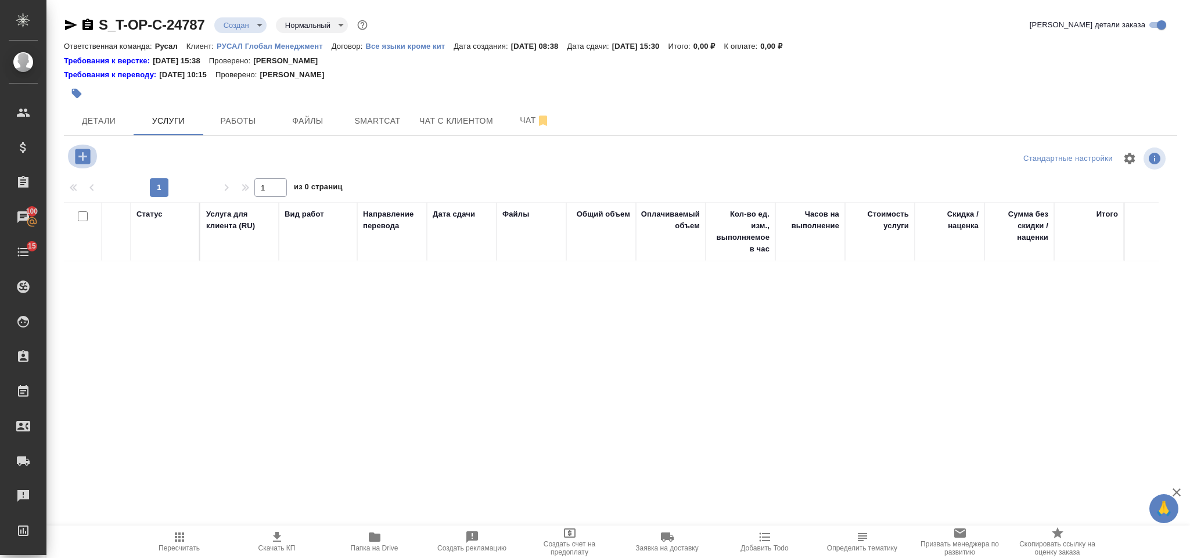
click at [89, 147] on icon "button" at bounding box center [83, 156] width 20 height 20
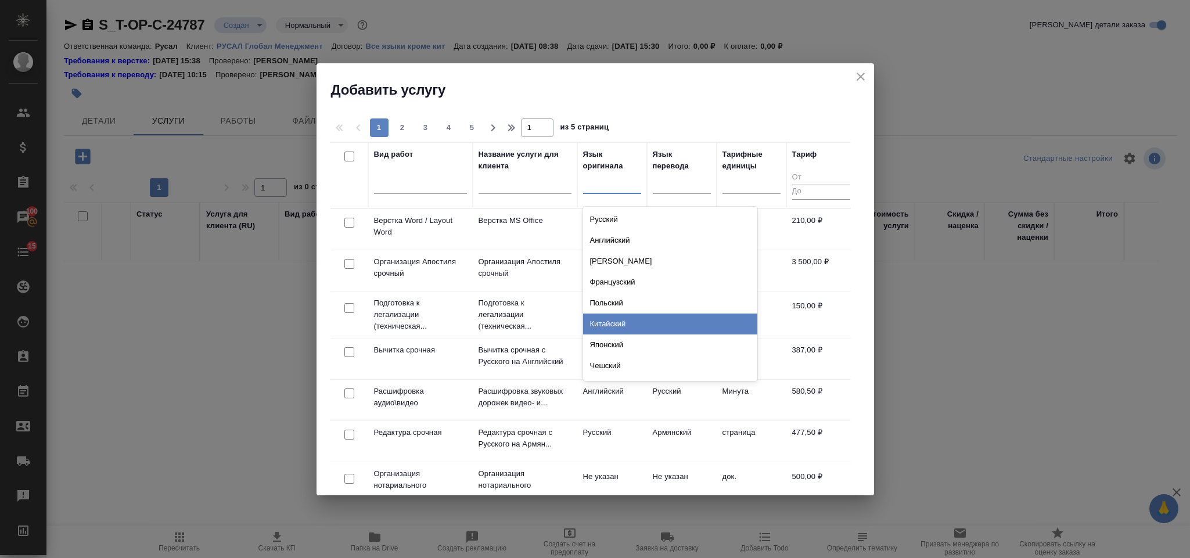
click at [629, 319] on div "Китайский" at bounding box center [670, 324] width 174 height 21
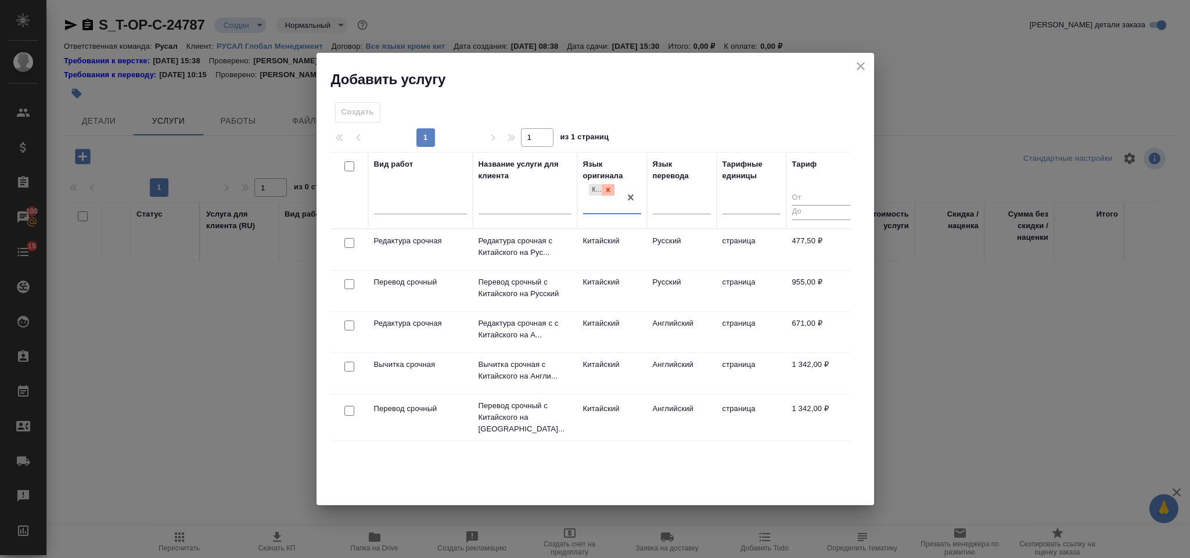
click at [608, 189] on icon at bounding box center [608, 190] width 4 height 4
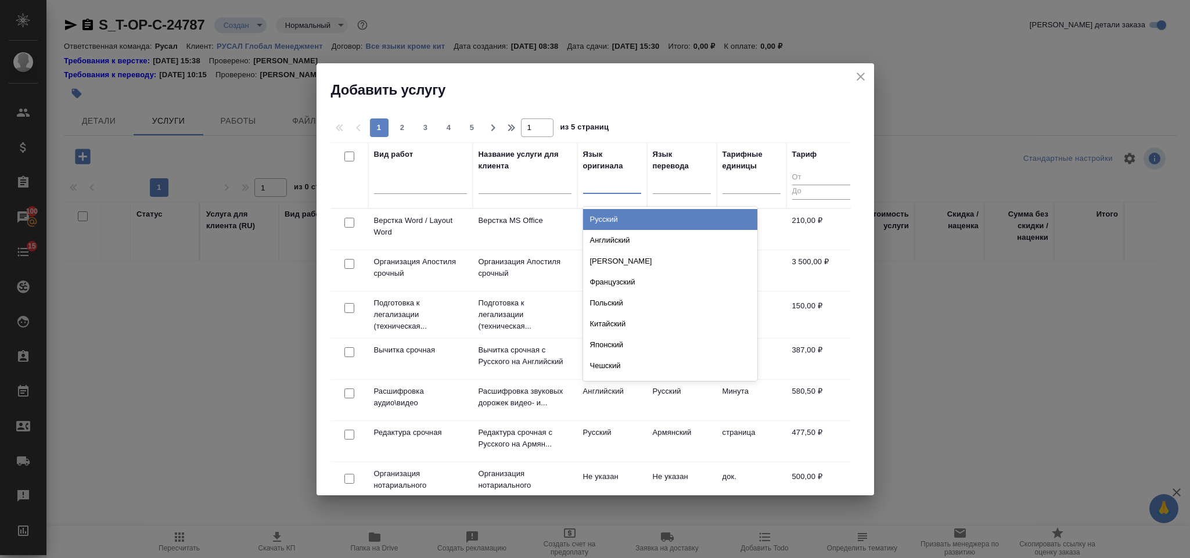
click at [597, 185] on div at bounding box center [612, 182] width 58 height 17
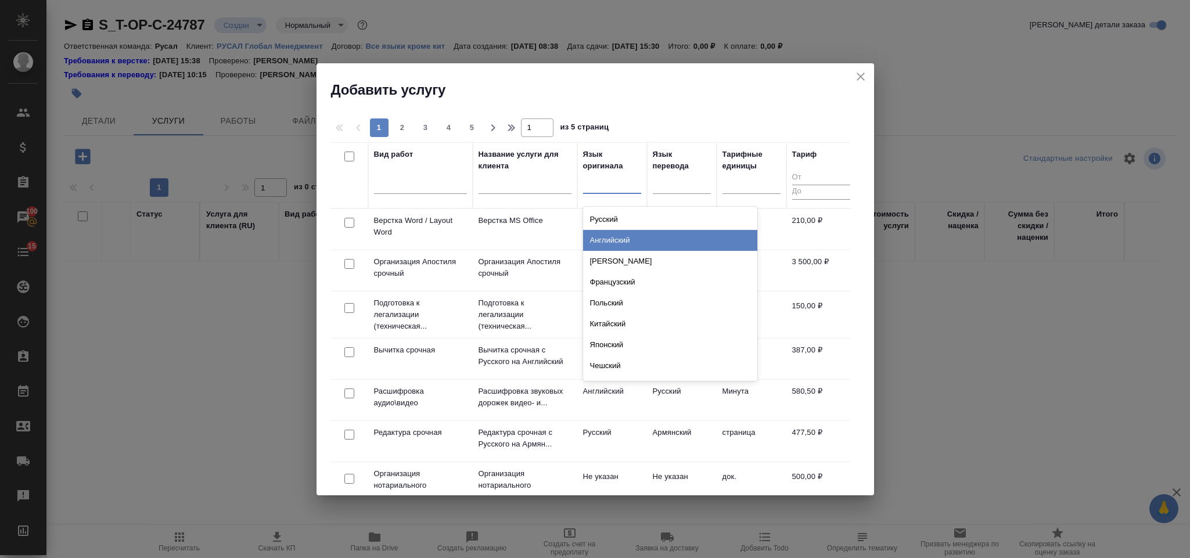
click at [624, 230] on div "Английский" at bounding box center [670, 240] width 174 height 21
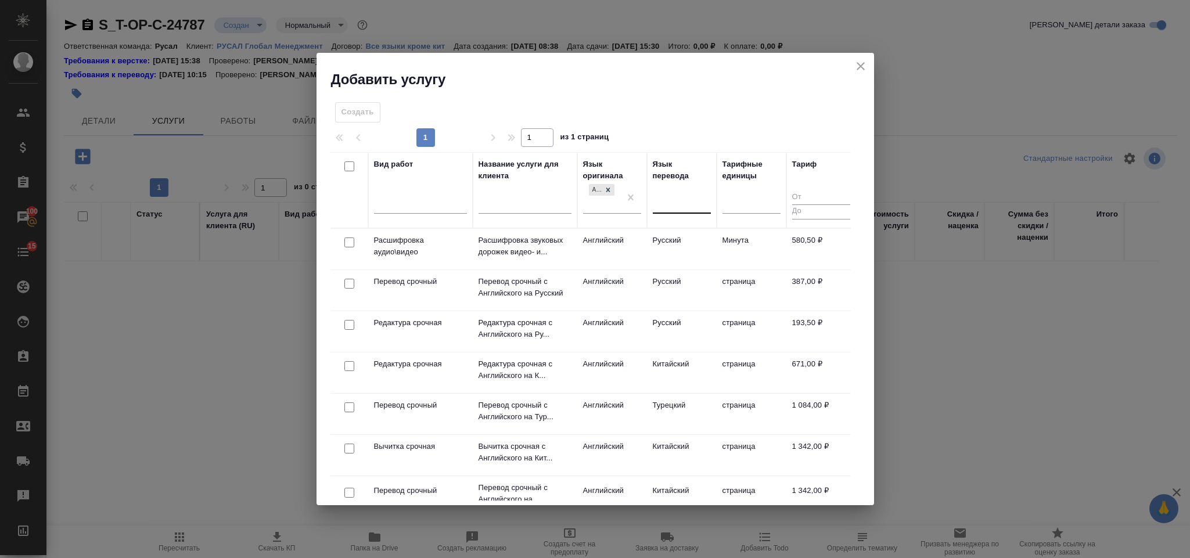
click at [673, 194] on div "Язык перевода" at bounding box center [682, 189] width 58 height 63
click at [676, 200] on div at bounding box center [682, 201] width 58 height 17
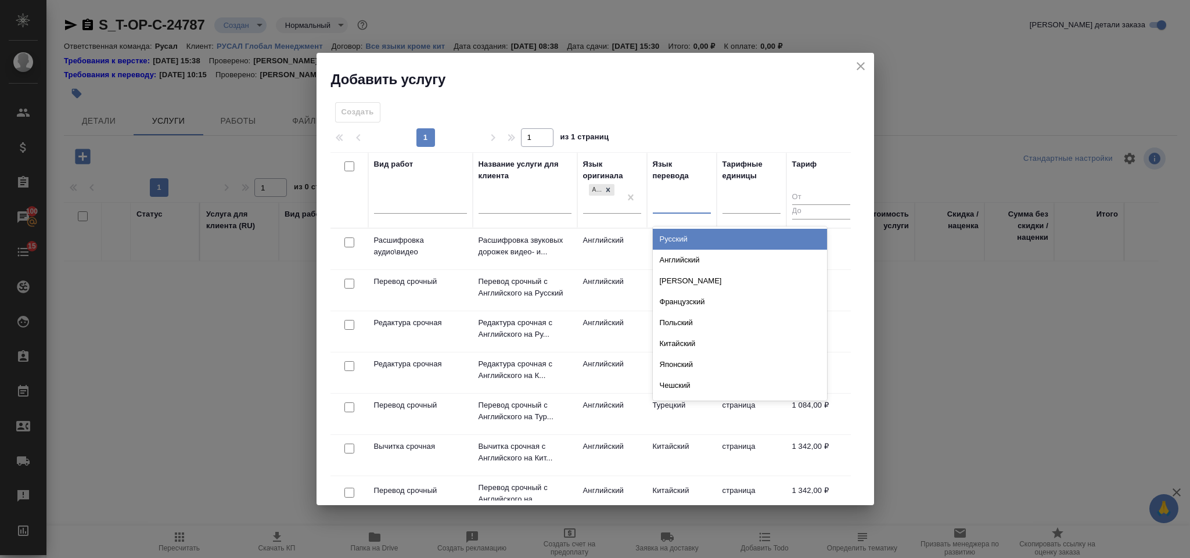
click at [690, 244] on div "Русский" at bounding box center [740, 239] width 174 height 21
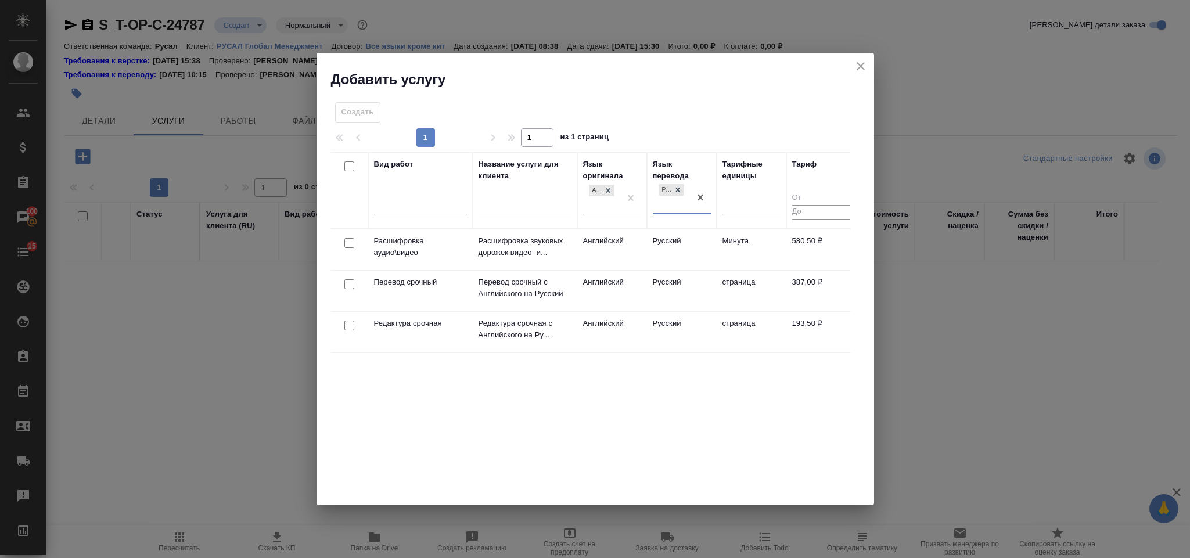
drag, startPoint x: 354, startPoint y: 281, endPoint x: 348, endPoint y: 293, distance: 12.7
click at [352, 282] on input "checkbox" at bounding box center [349, 284] width 10 height 10
checkbox input "true"
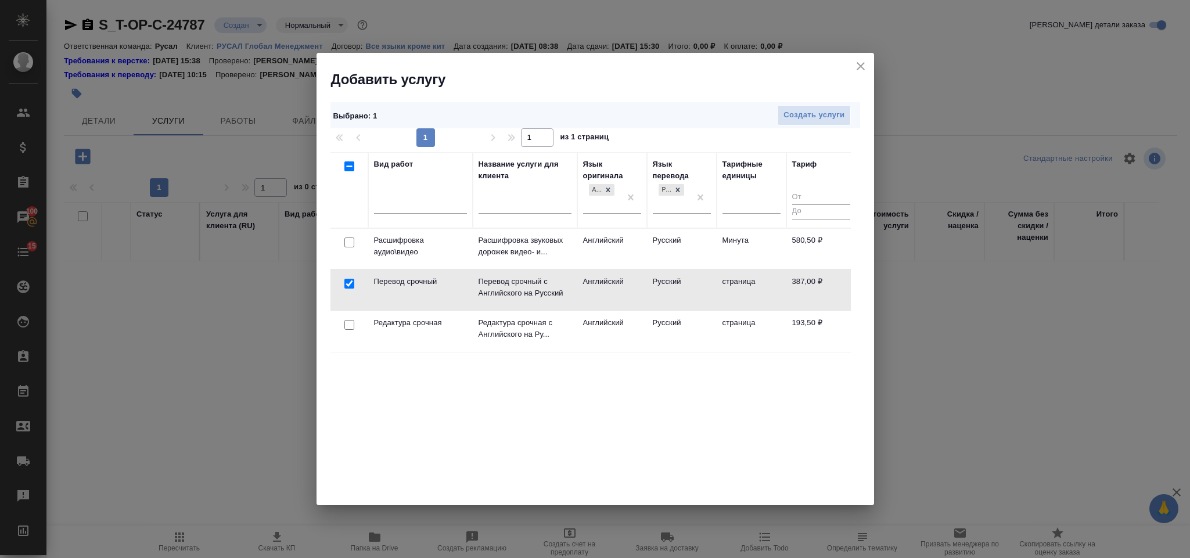
click at [351, 251] on div at bounding box center [349, 243] width 26 height 16
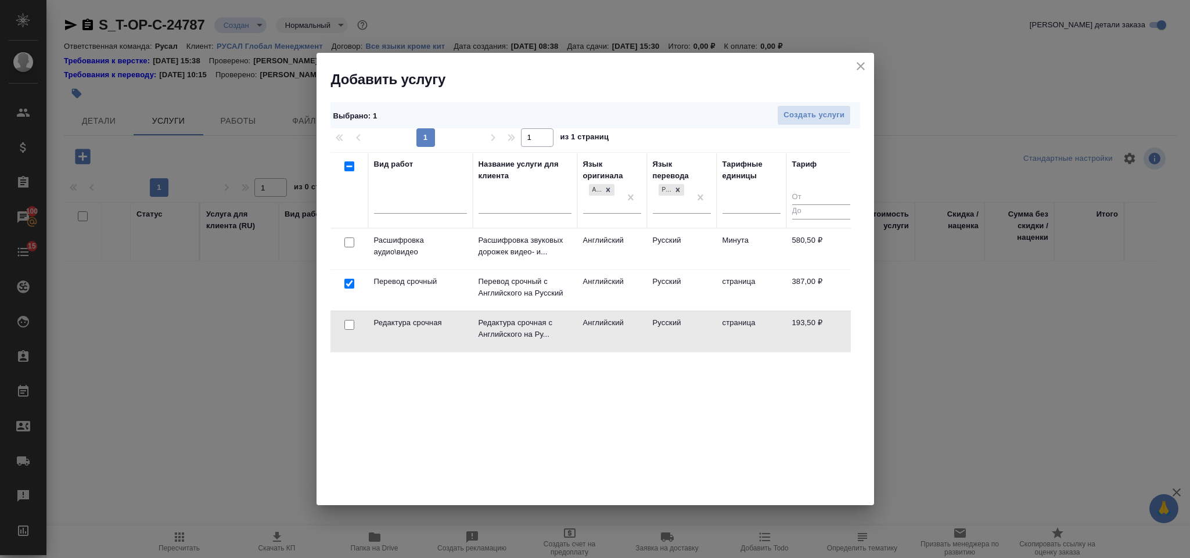
click at [347, 326] on input "checkbox" at bounding box center [349, 325] width 10 height 10
checkbox input "true"
click at [791, 122] on button "Создать услуги" at bounding box center [814, 115] width 74 height 20
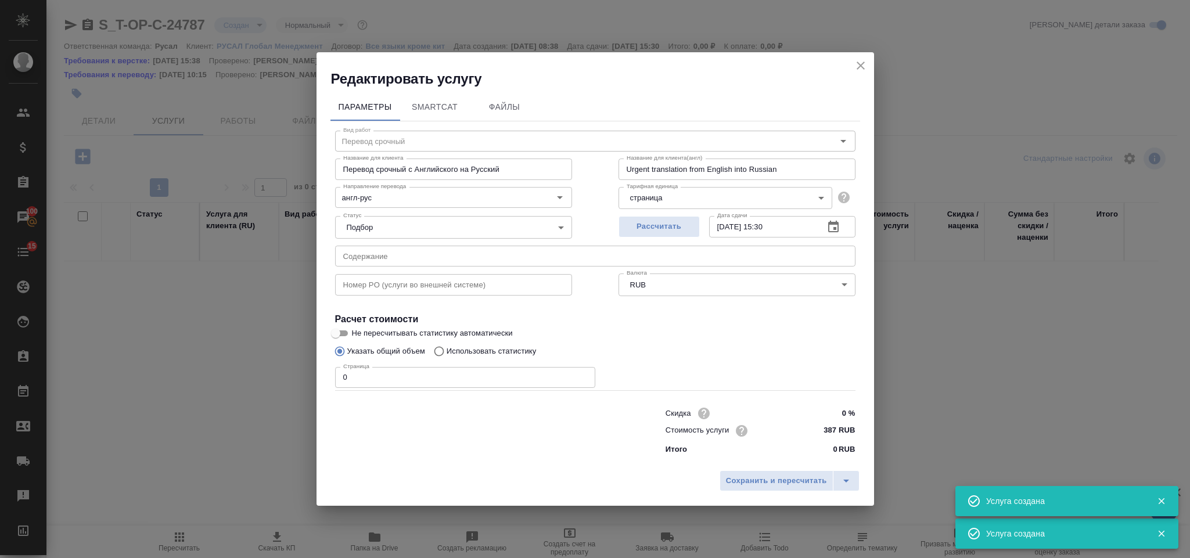
type input "Перевод срочный"
type input "Перевод срочный с Английского на Русский"
type input "Urgent translation from English into Russian"
type input "387 RUB"
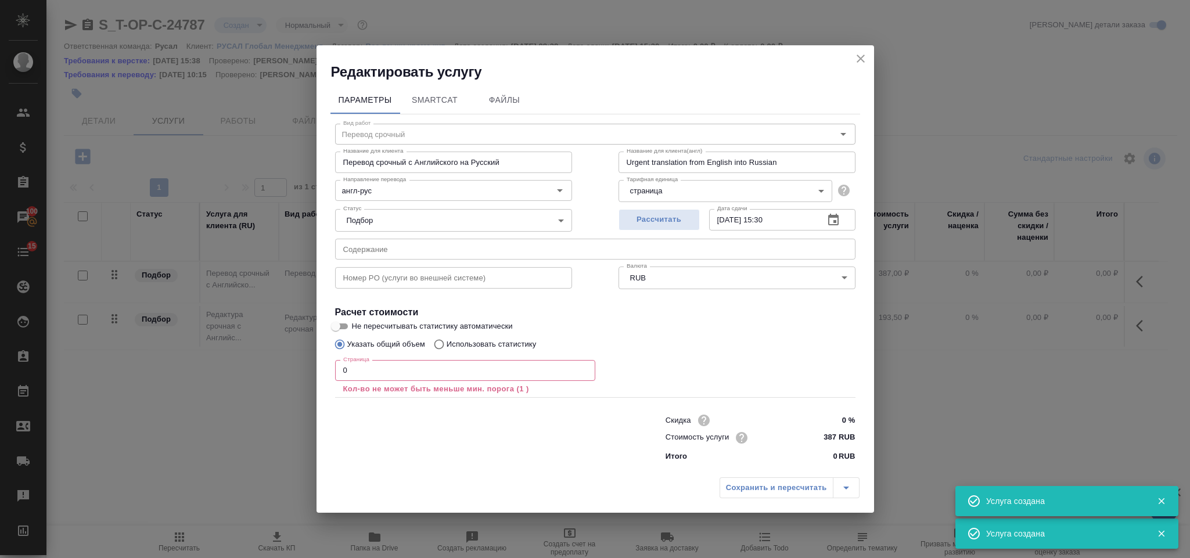
click at [455, 257] on input "text" at bounding box center [595, 249] width 520 height 21
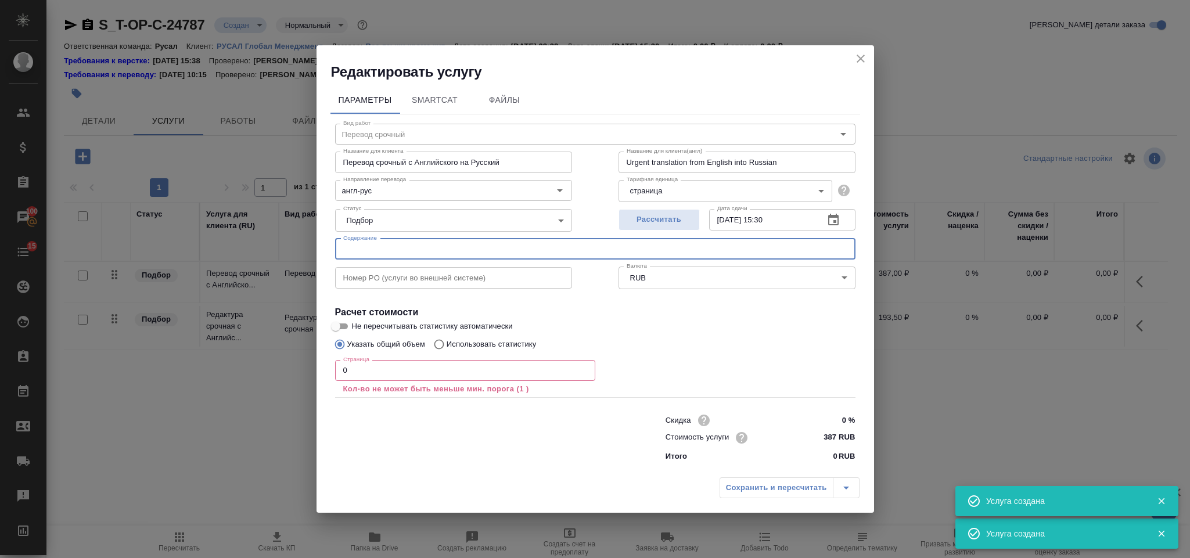
paste input "Specification of Saz 6063 for UACJ, issued on 17 Jul 2015 (Rev.8)"
type input "Specification of Saz 6063 for UACJ, issued on 17 Jul 2015 (Rev.8)"
click at [446, 368] on input "0" at bounding box center [465, 370] width 260 height 21
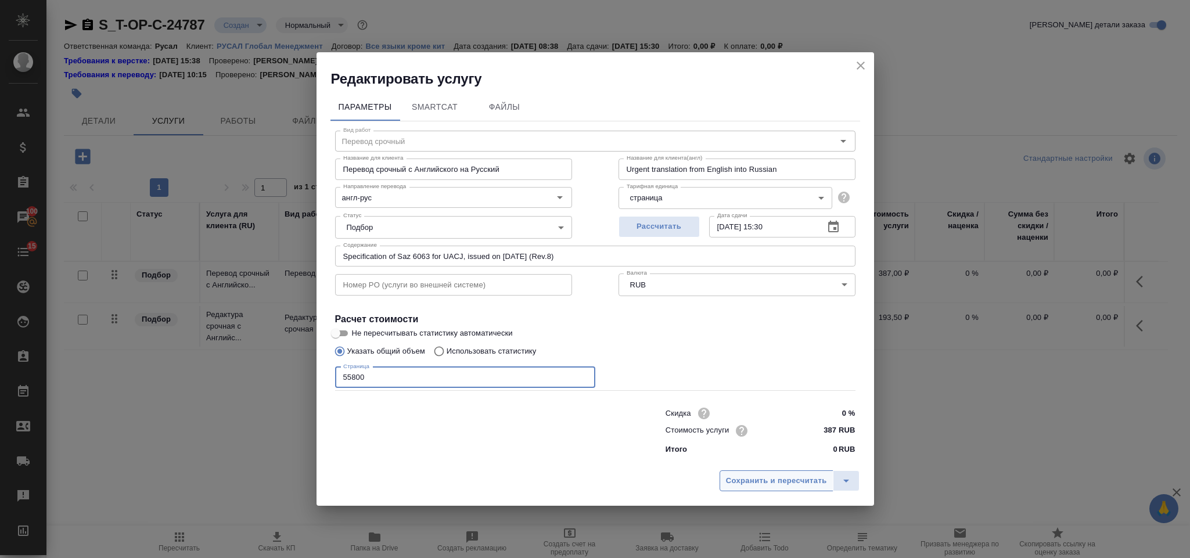
type input "55800"
click at [741, 479] on span "Сохранить и пересчитать" at bounding box center [776, 480] width 101 height 13
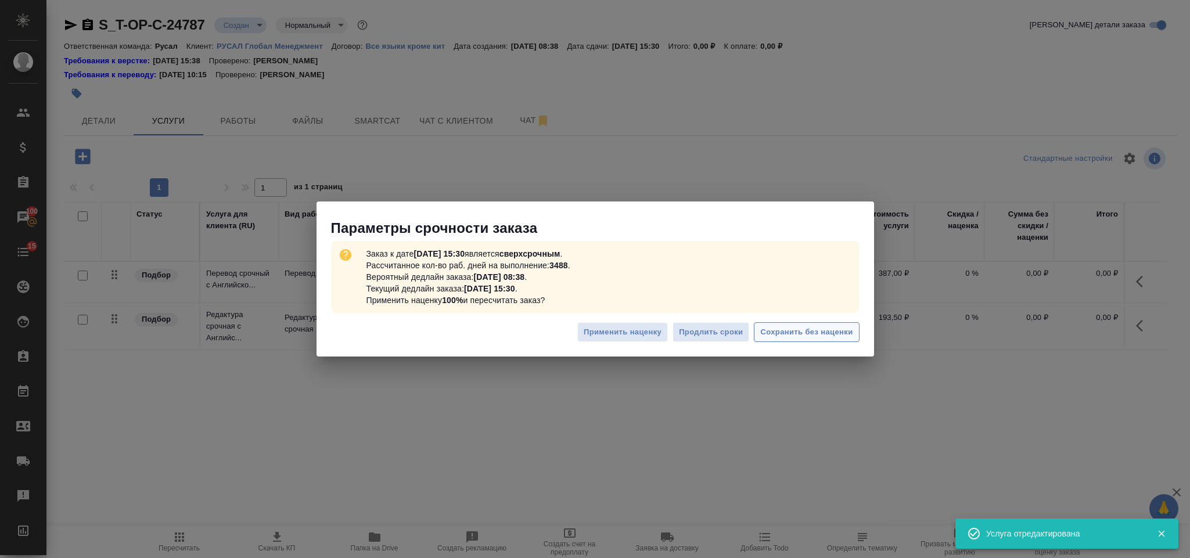
click at [802, 323] on button "Сохранить без наценки" at bounding box center [806, 332] width 105 height 20
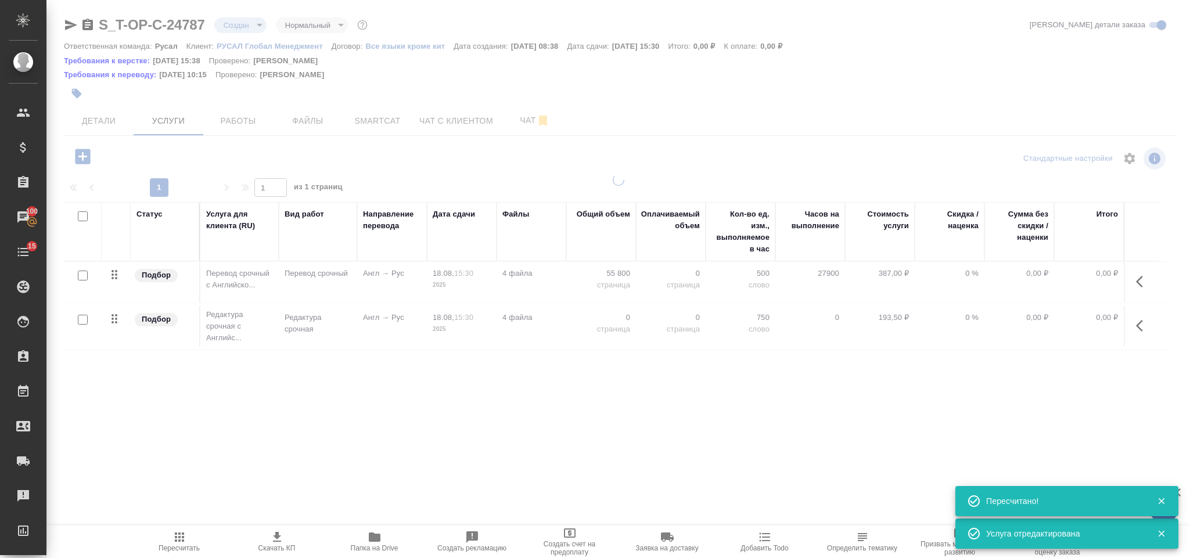
type input "urgent"
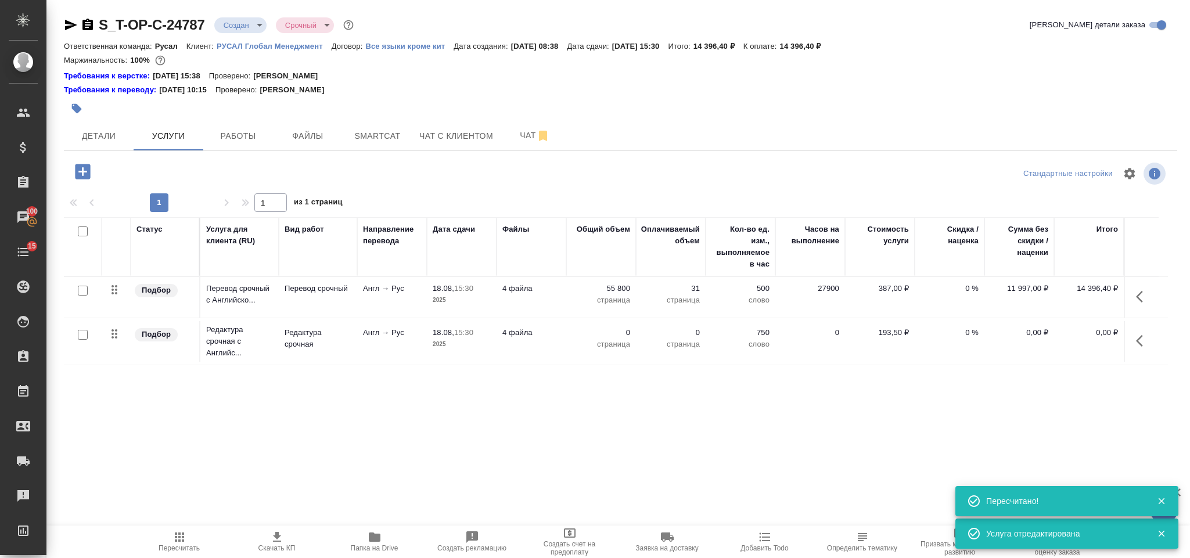
click at [1146, 337] on icon "button" at bounding box center [1143, 341] width 14 height 14
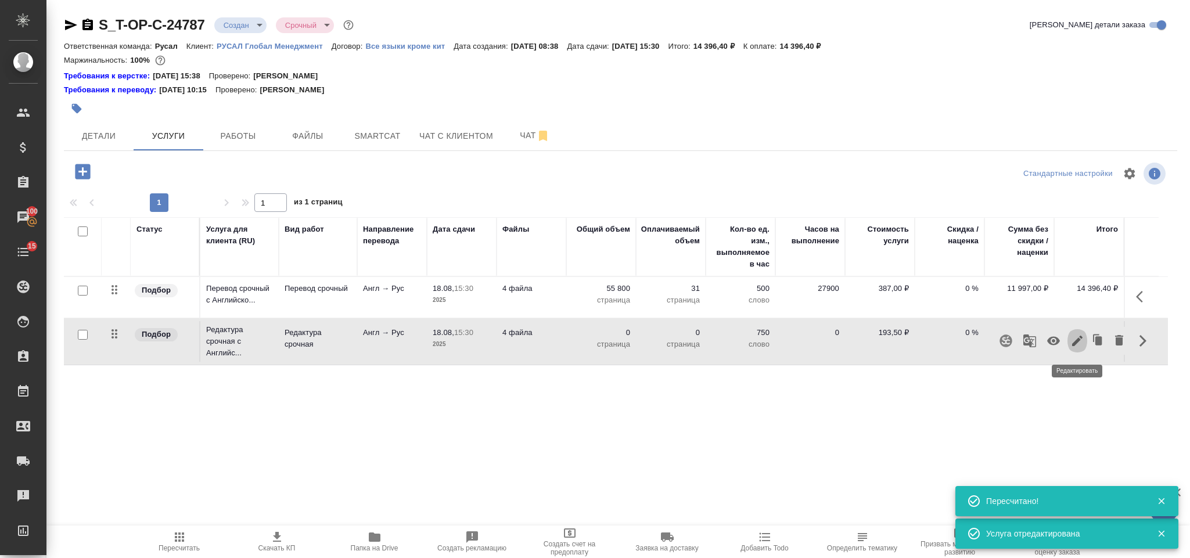
click at [1079, 341] on icon "button" at bounding box center [1077, 341] width 10 height 10
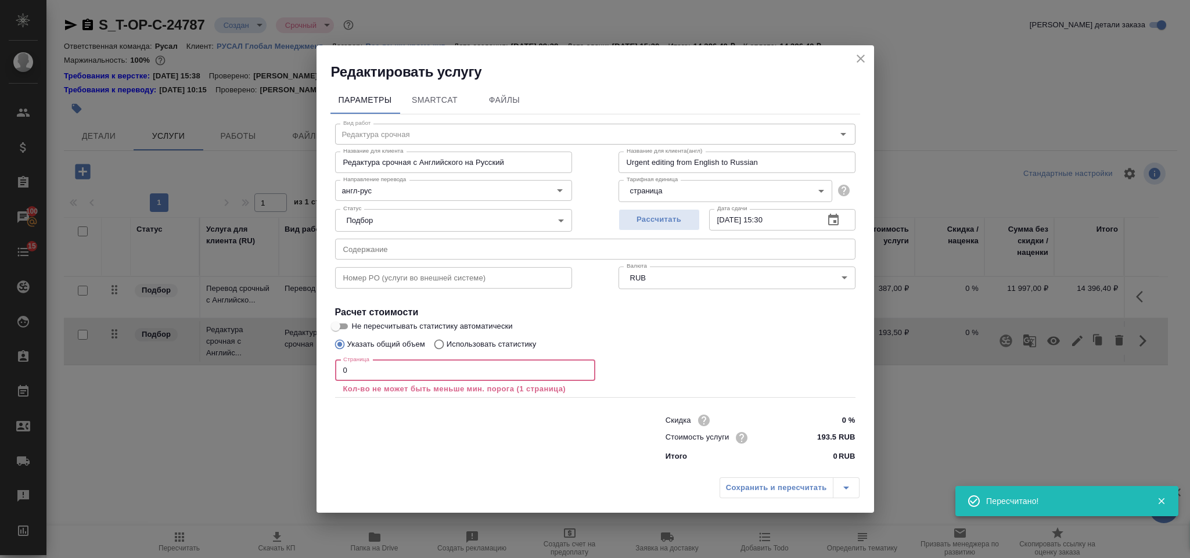
click at [442, 374] on input "0" at bounding box center [465, 370] width 260 height 21
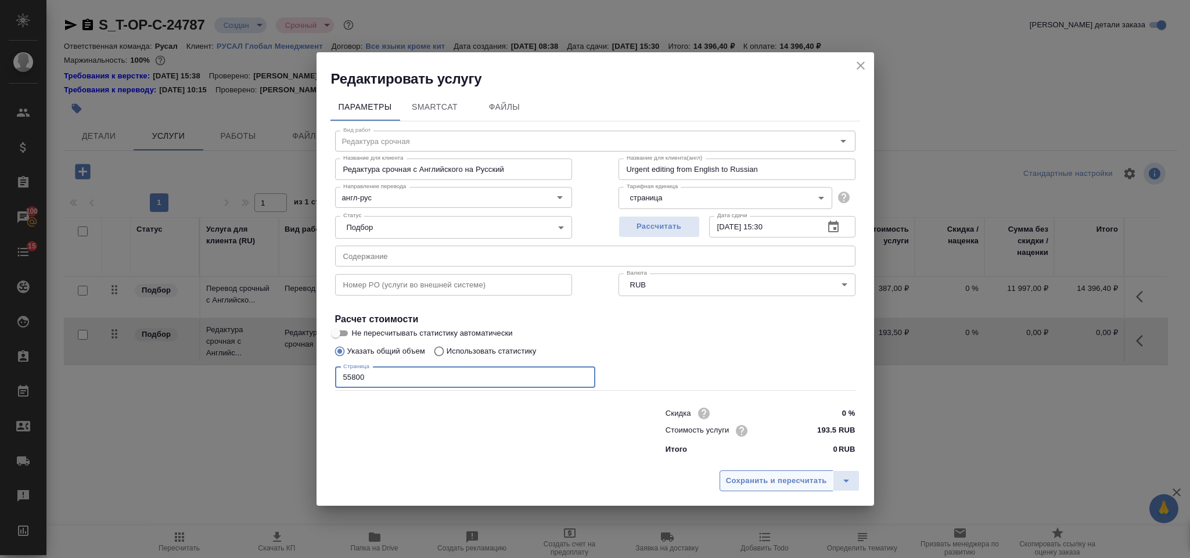
type input "55800"
click at [777, 488] on button "Сохранить и пересчитать" at bounding box center [776, 480] width 114 height 21
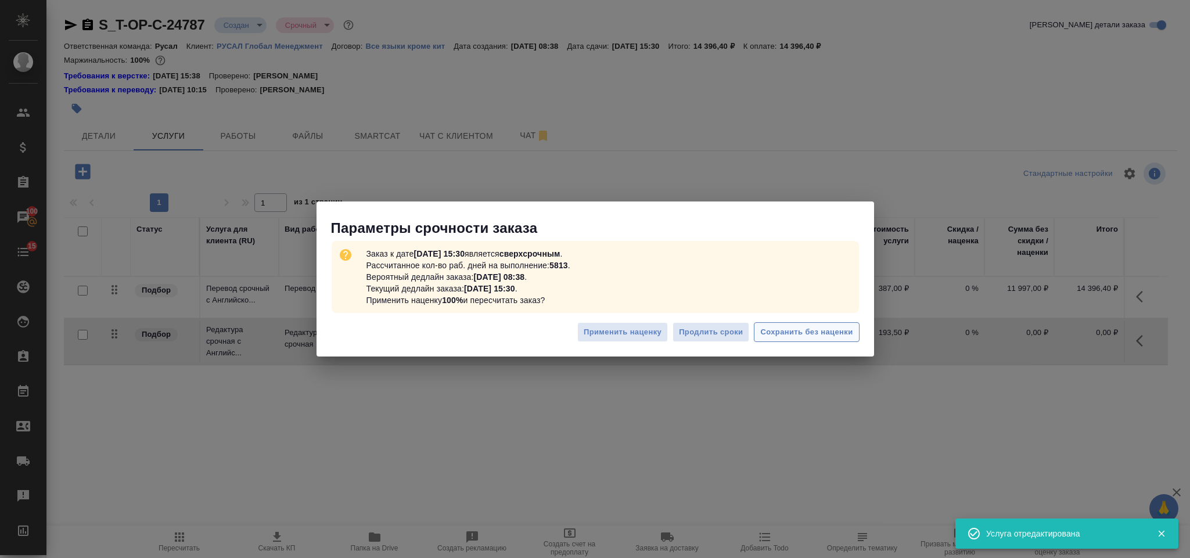
click at [848, 326] on span "Сохранить без наценки" at bounding box center [806, 332] width 92 height 13
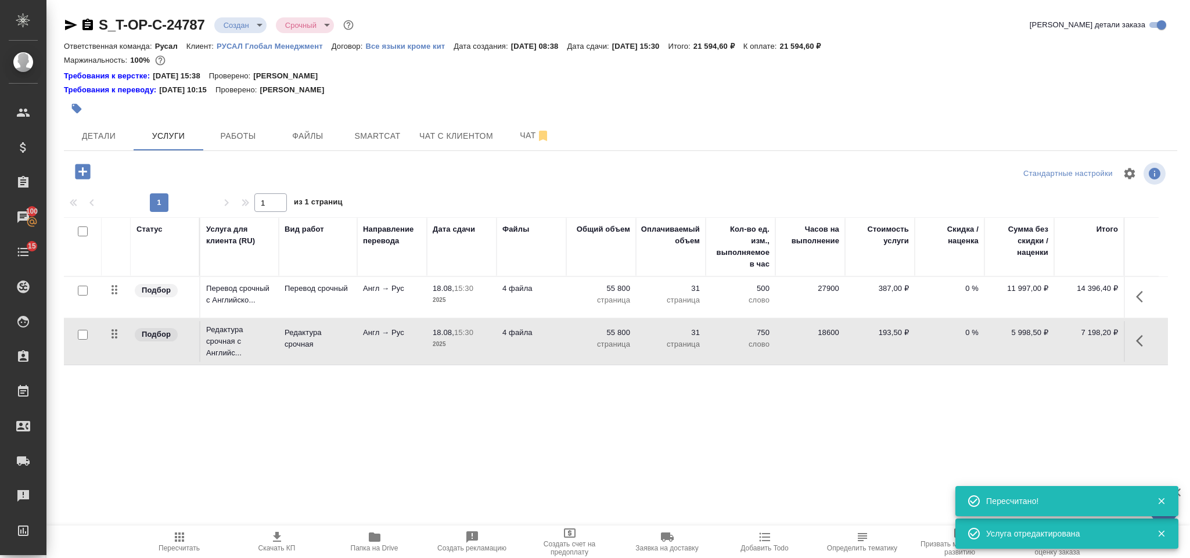
click at [1146, 293] on icon "button" at bounding box center [1143, 297] width 14 height 14
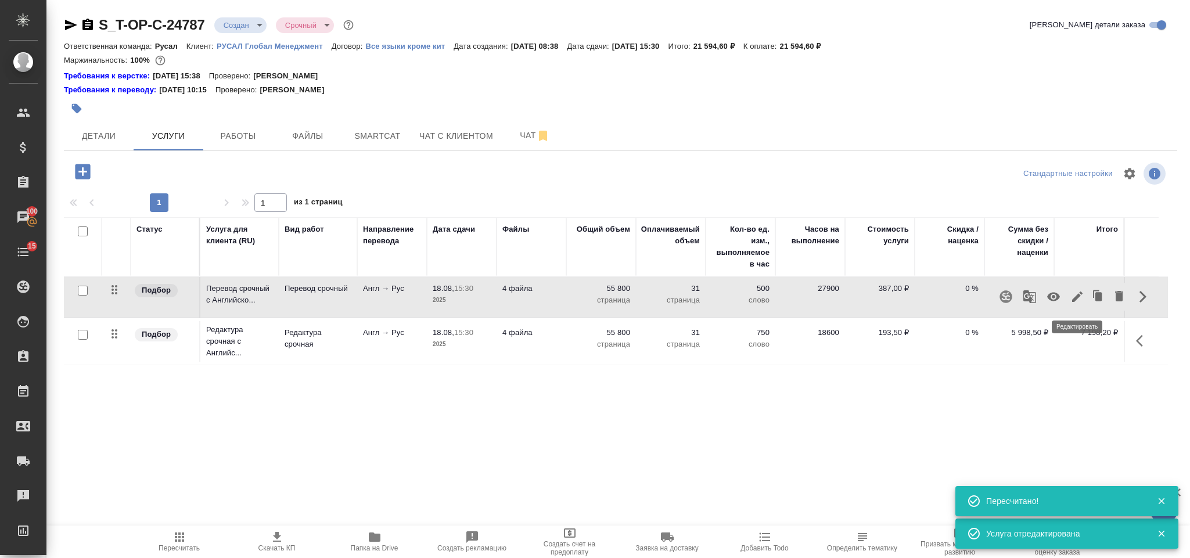
click at [1073, 304] on icon "button" at bounding box center [1077, 297] width 14 height 14
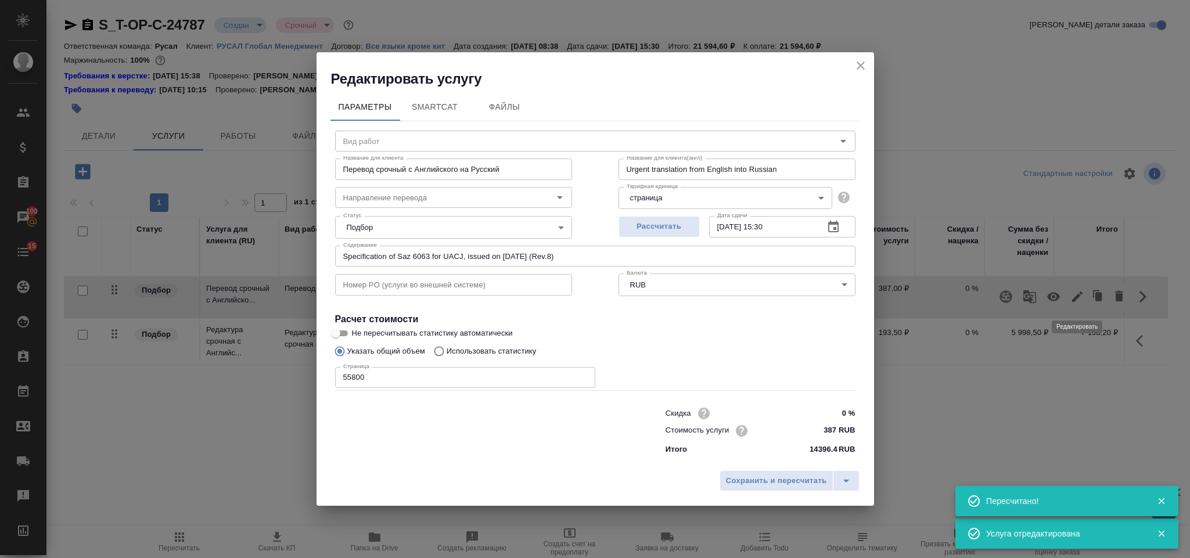
type input "Перевод срочный"
type input "англ-рус"
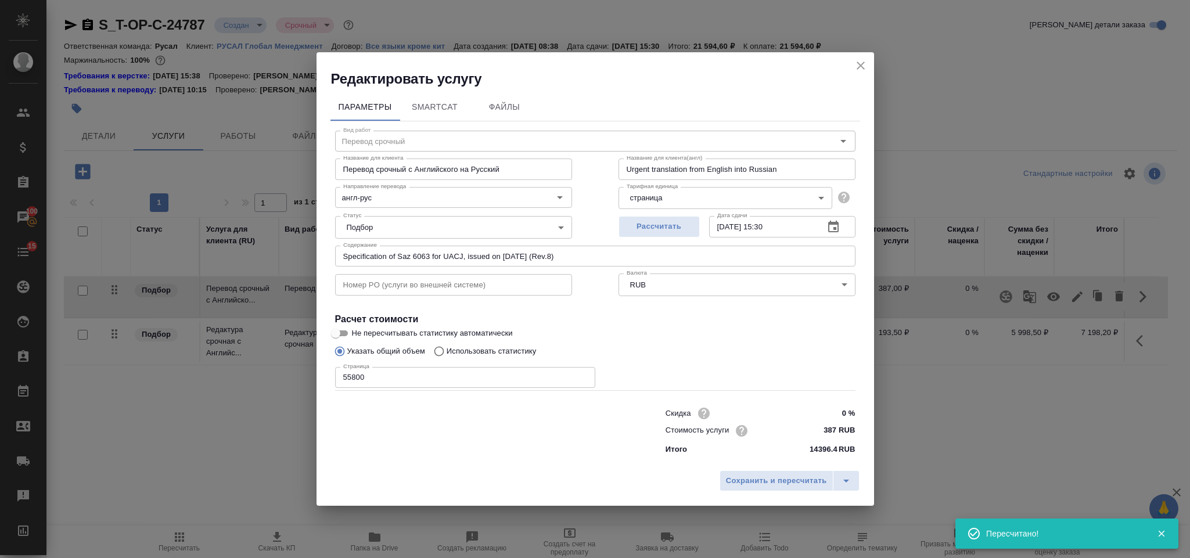
click at [859, 62] on icon "close" at bounding box center [860, 66] width 14 height 14
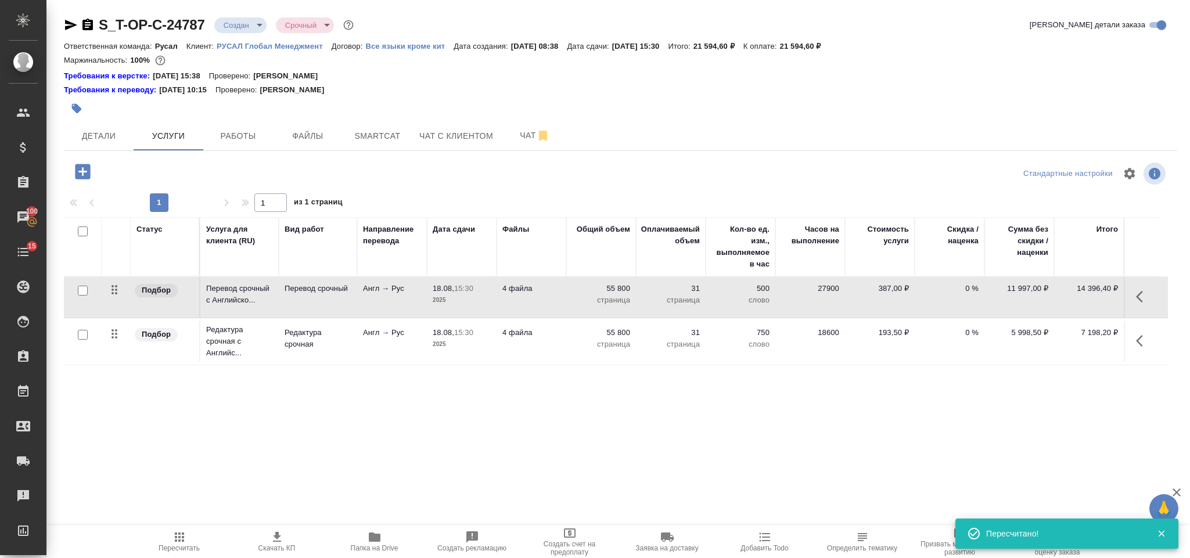
click at [75, 171] on icon "button" at bounding box center [82, 171] width 15 height 15
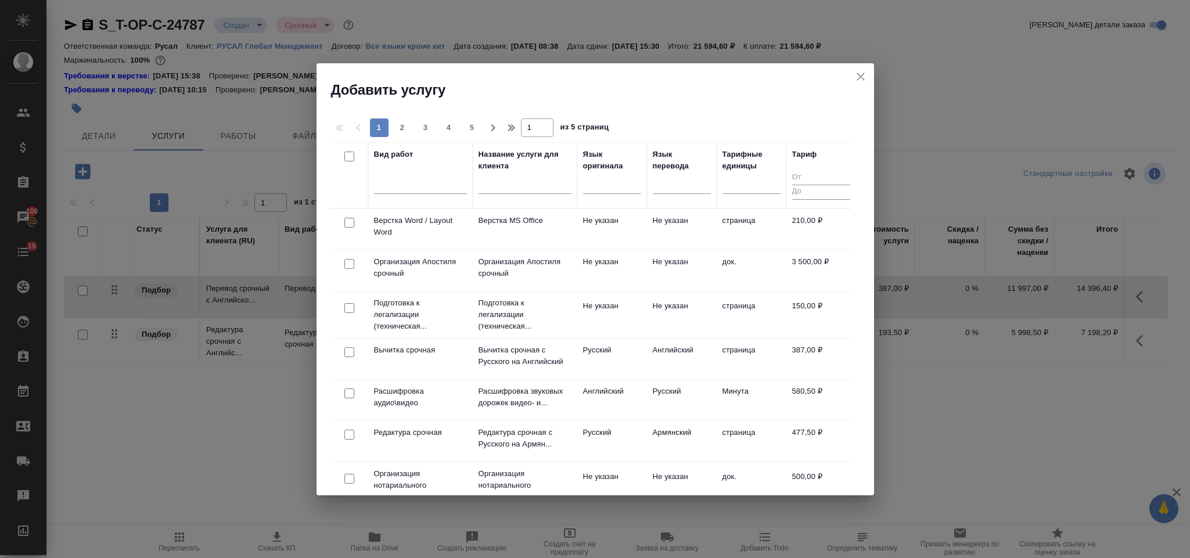
click at [349, 222] on input "checkbox" at bounding box center [349, 223] width 10 height 10
checkbox input "true"
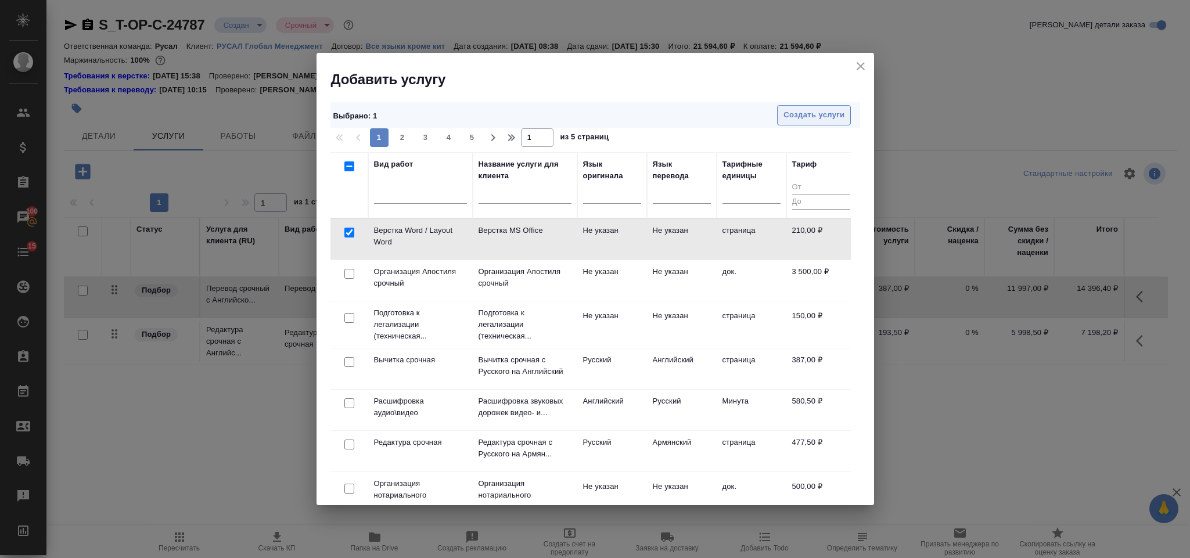
click at [814, 122] on span "Создать услуги" at bounding box center [813, 115] width 61 height 13
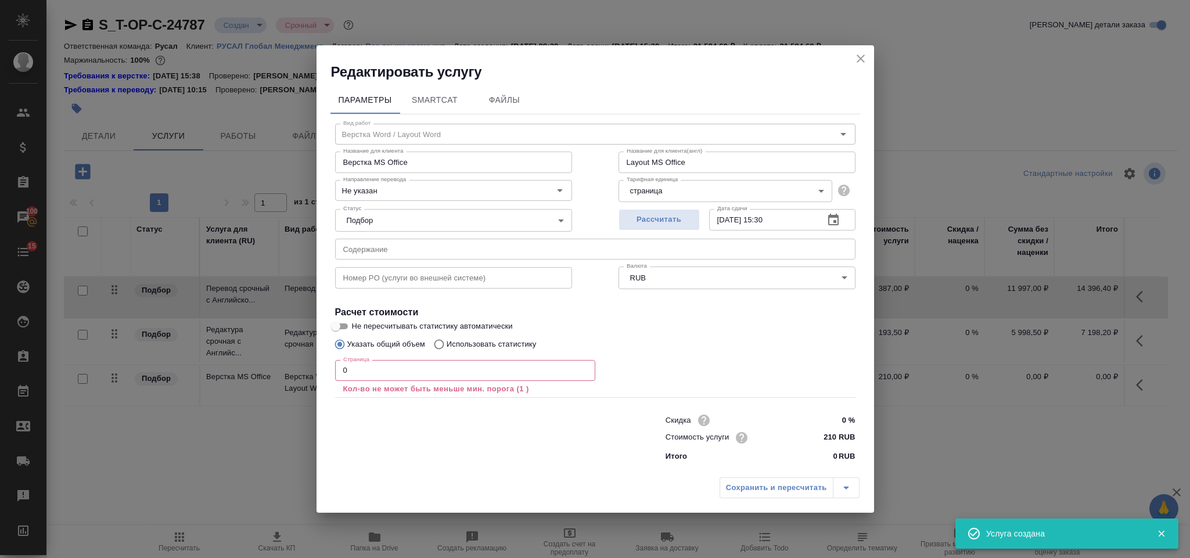
click at [384, 366] on input "0" at bounding box center [465, 370] width 260 height 21
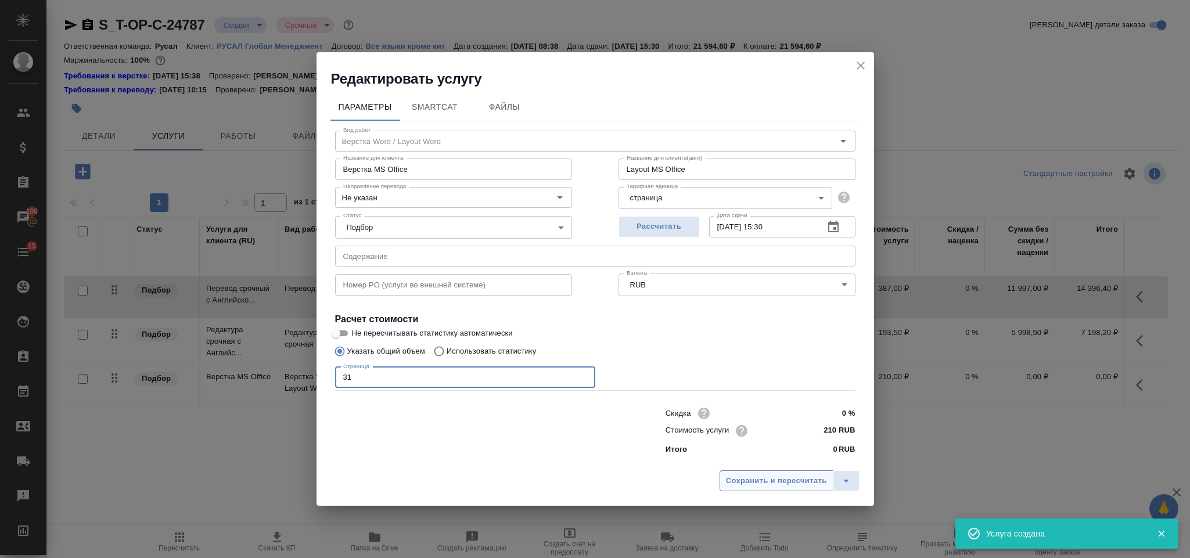
type input "31"
click at [784, 476] on span "Сохранить и пересчитать" at bounding box center [776, 480] width 101 height 13
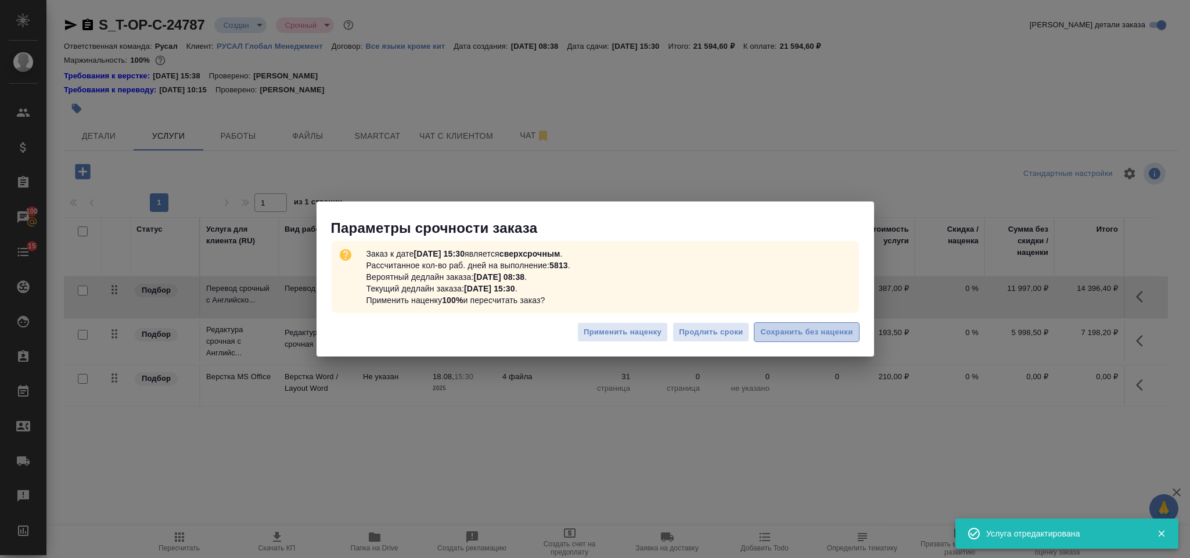
click at [776, 341] on button "Сохранить без наценки" at bounding box center [806, 332] width 105 height 20
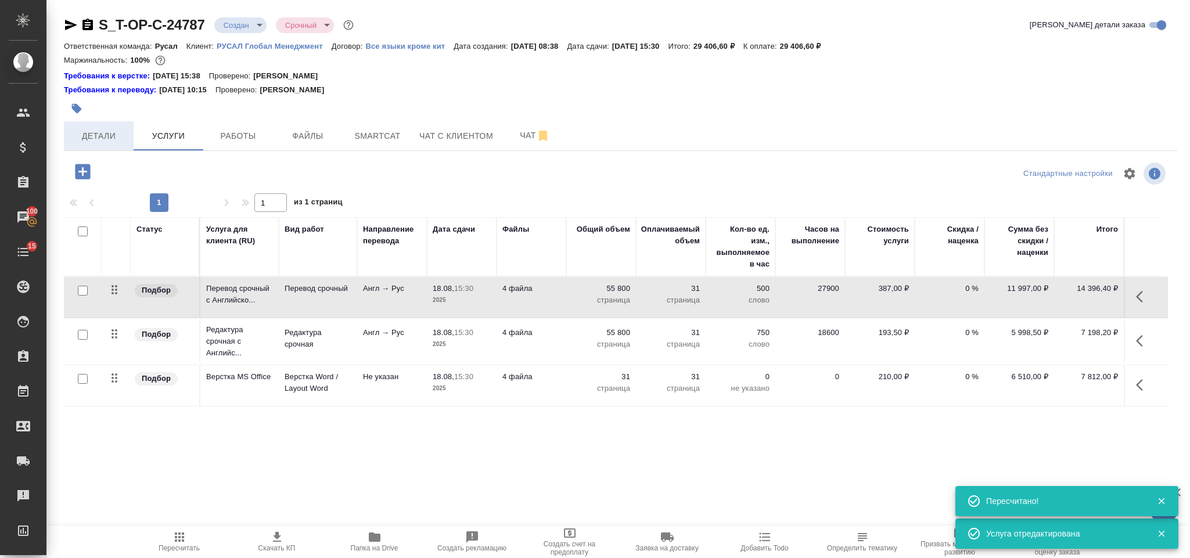
click at [110, 138] on span "Детали" at bounding box center [99, 136] width 56 height 15
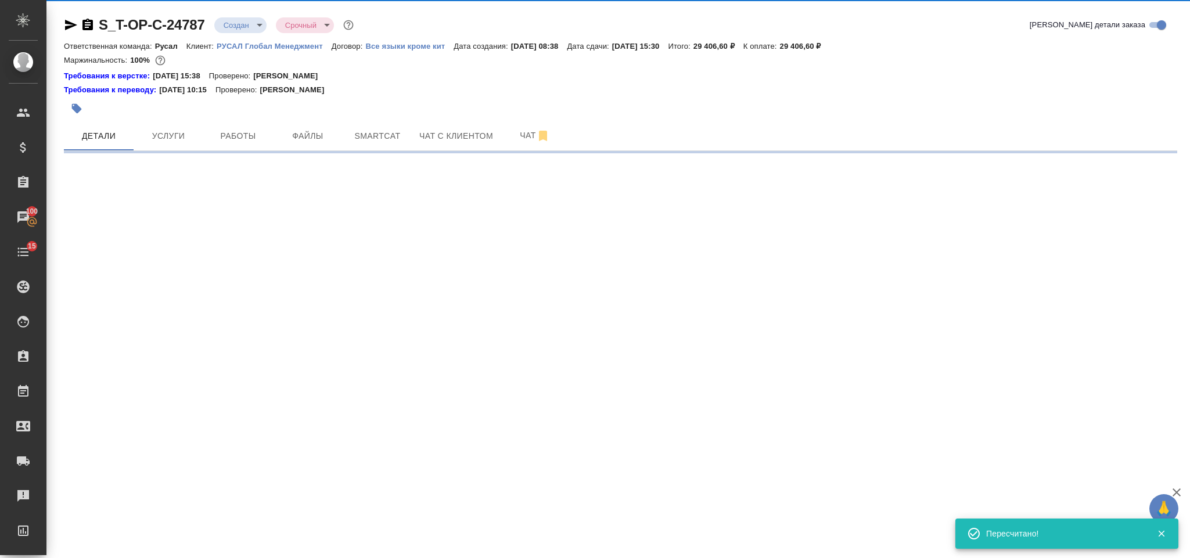
select select "RU"
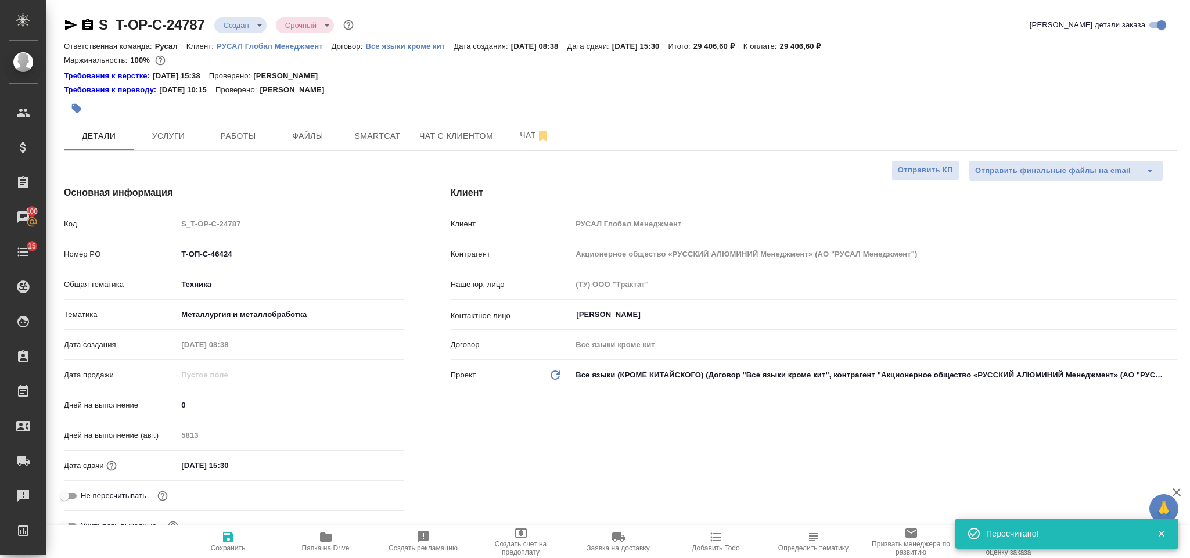
click at [85, 24] on icon "button" at bounding box center [88, 25] width 14 height 14
type textarea "x"
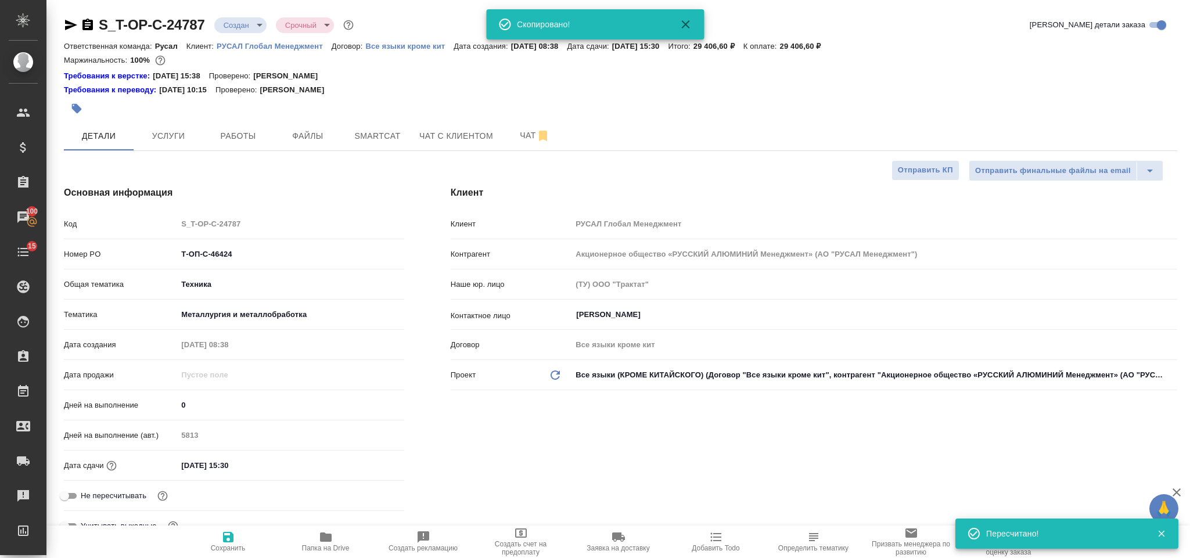
type textarea "x"
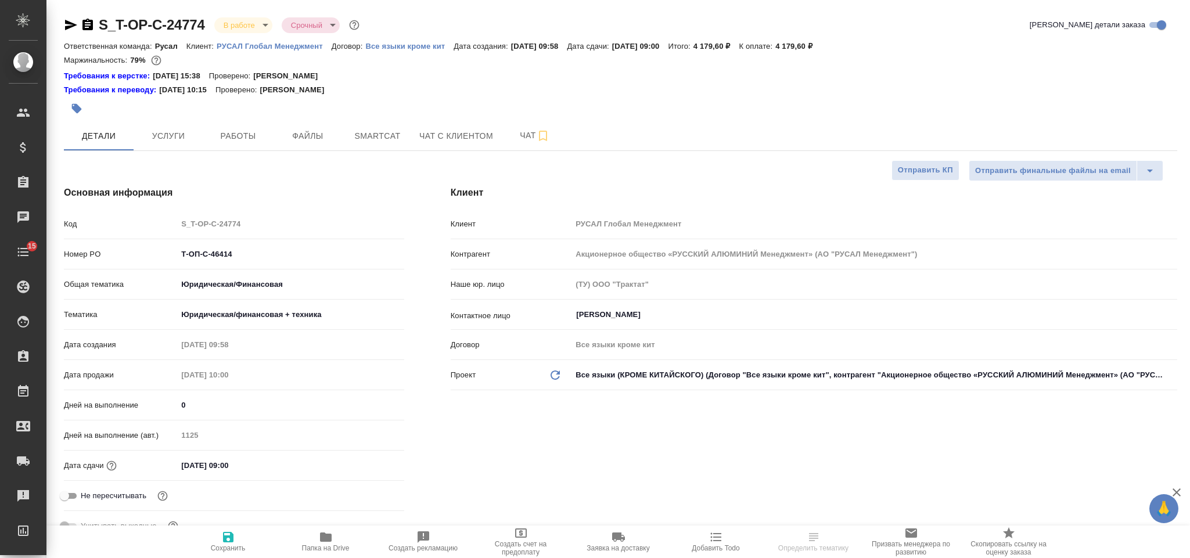
select select "RU"
click at [399, 132] on span "Smartcat" at bounding box center [377, 136] width 56 height 15
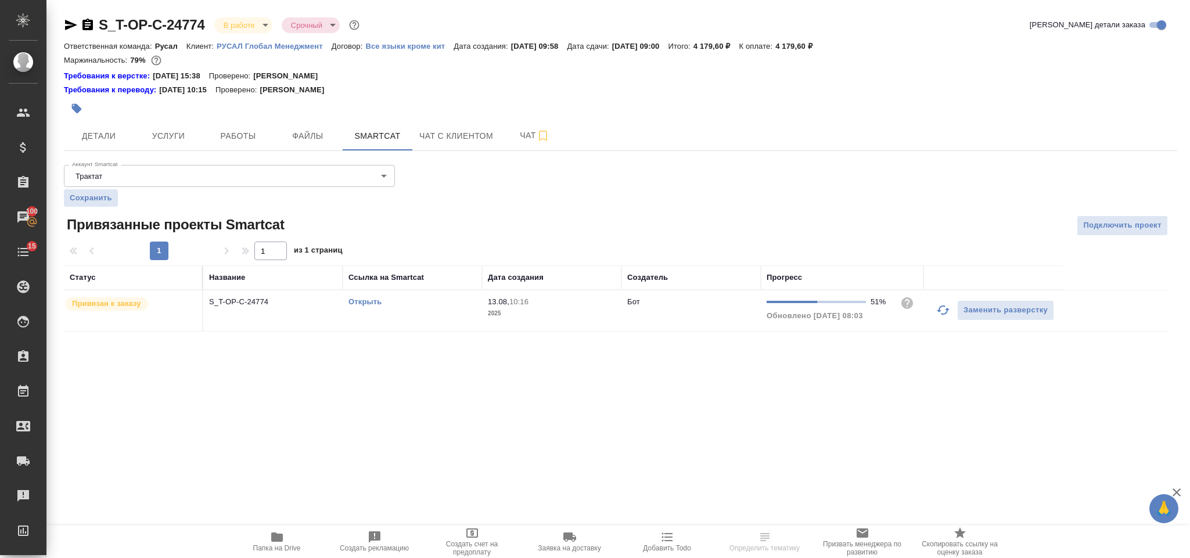
click at [941, 315] on icon "button" at bounding box center [943, 310] width 14 height 14
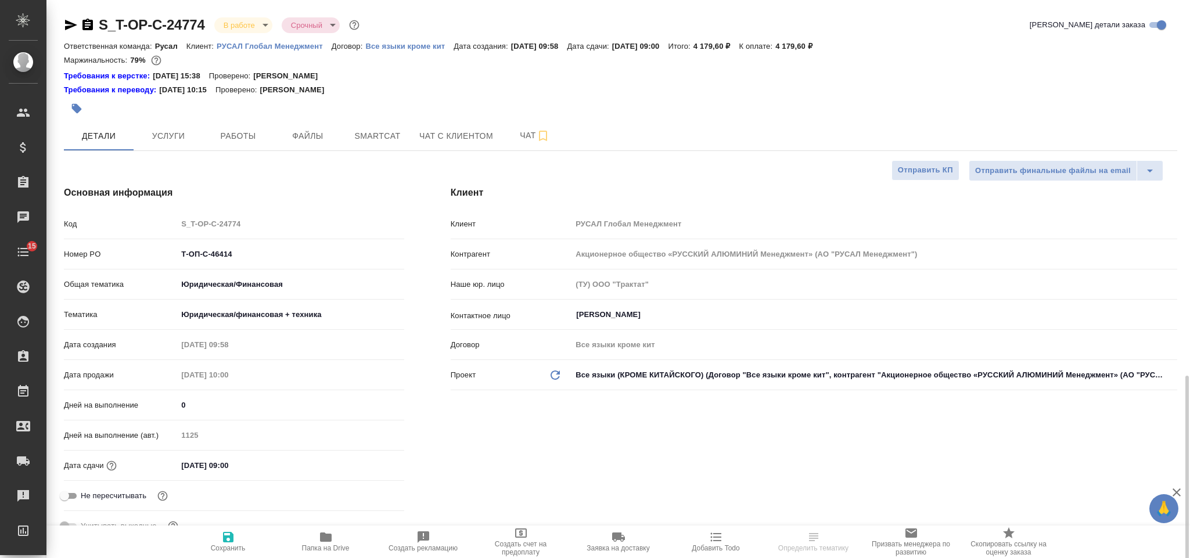
select select "RU"
